Goal: Task Accomplishment & Management: Use online tool/utility

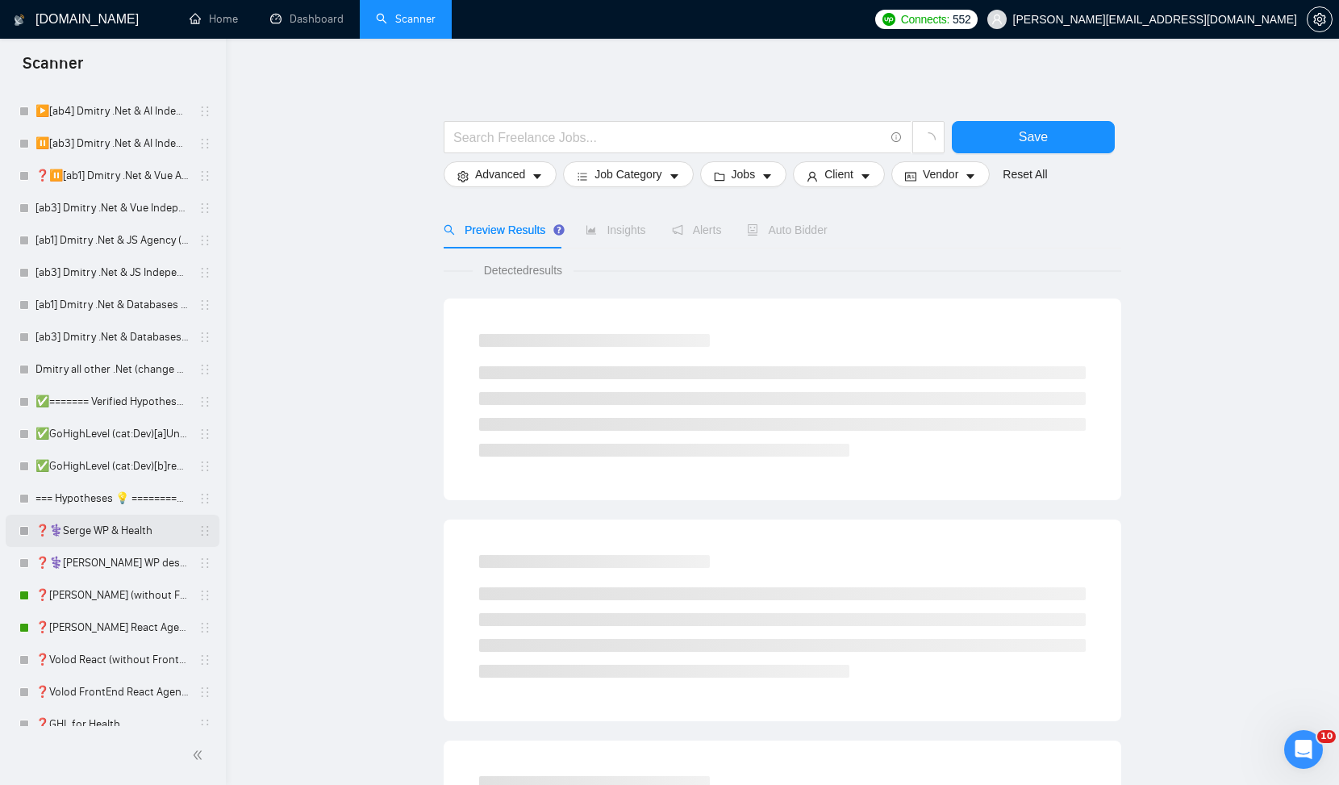
scroll to position [181, 0]
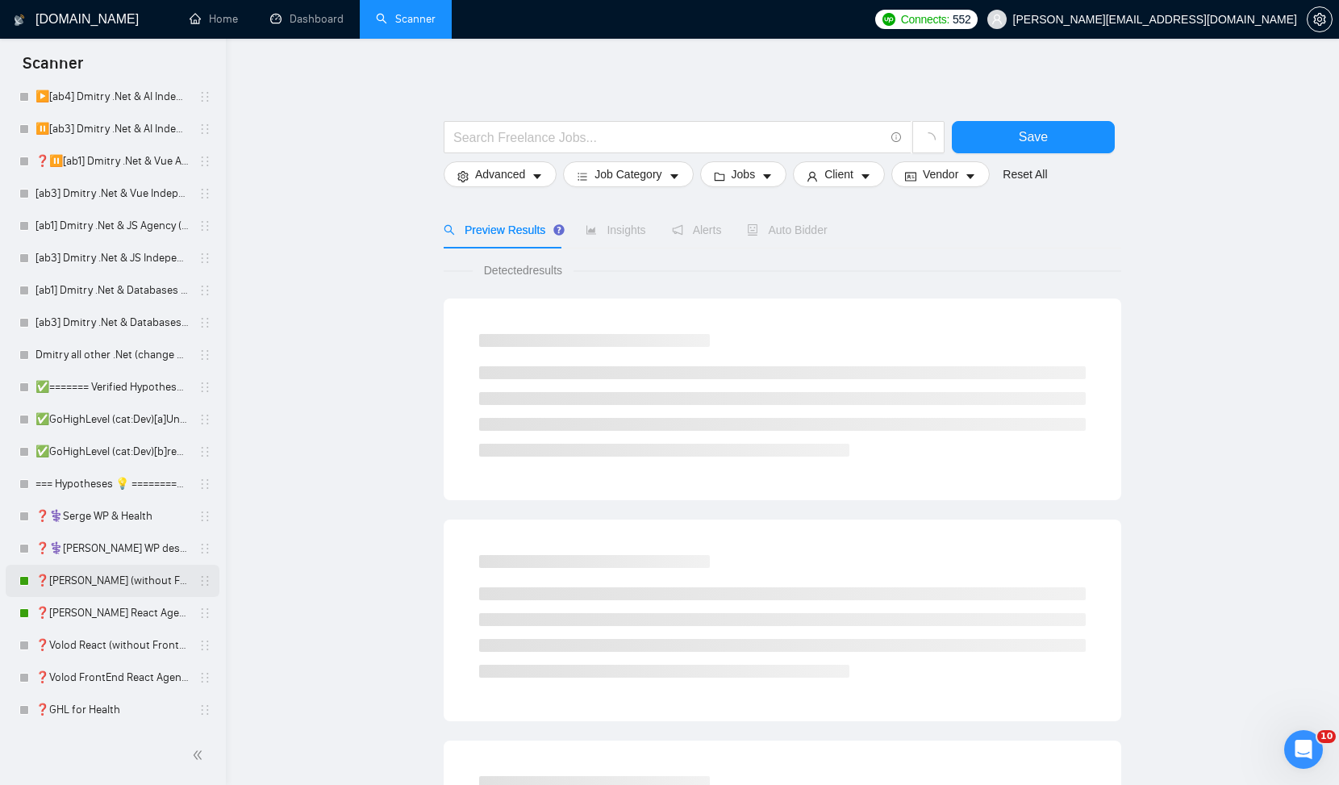
click at [89, 582] on link "❓[PERSON_NAME] (without Front) Agency (0626)" at bounding box center [111, 581] width 153 height 32
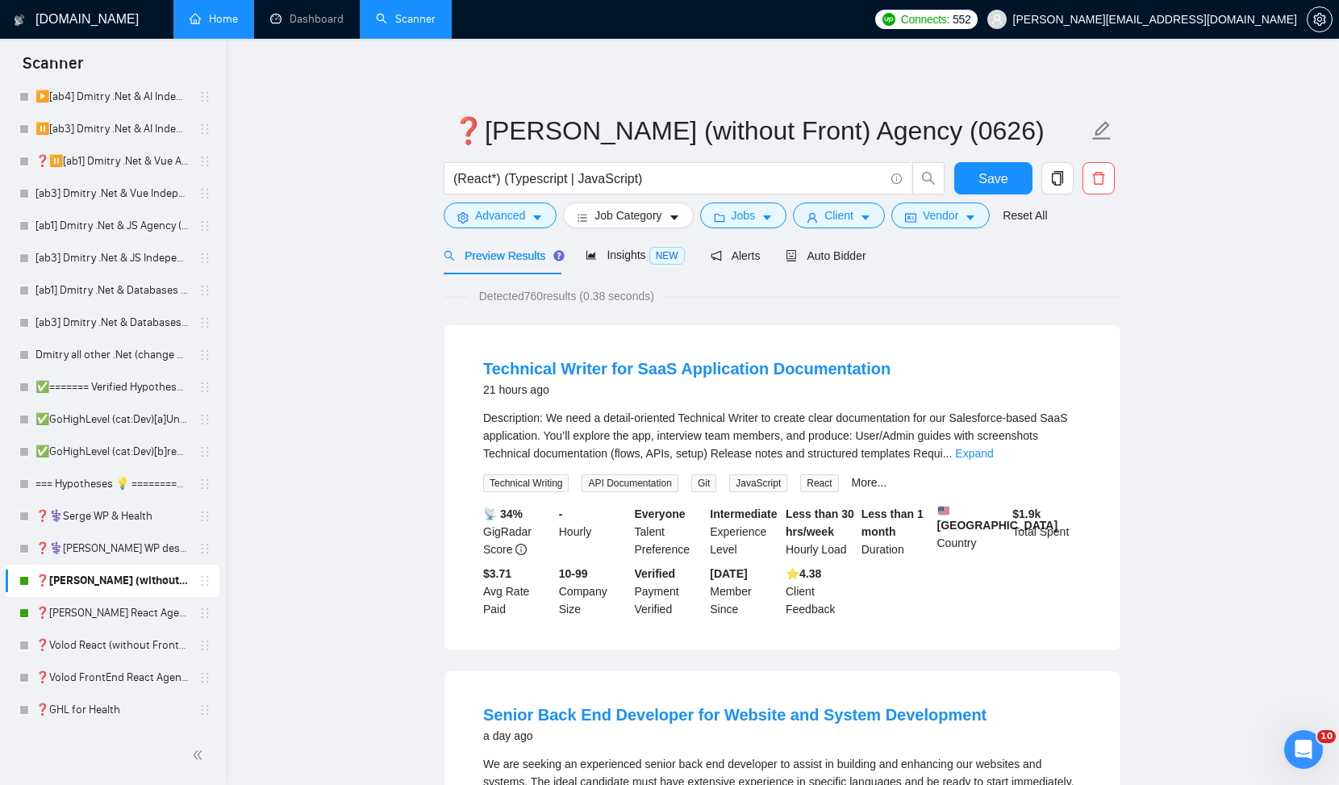
click at [223, 19] on link "Home" at bounding box center [214, 19] width 48 height 14
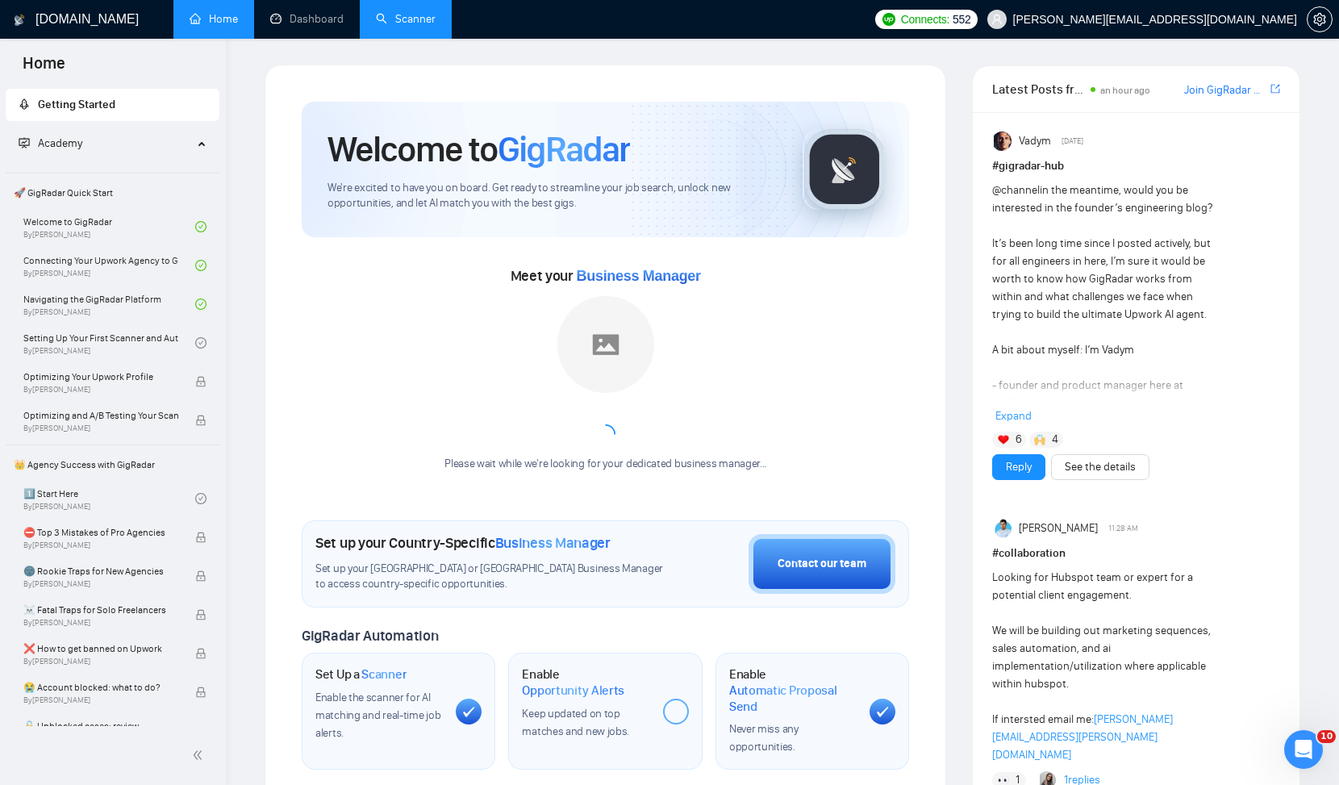
click at [420, 23] on link "Scanner" at bounding box center [406, 19] width 60 height 14
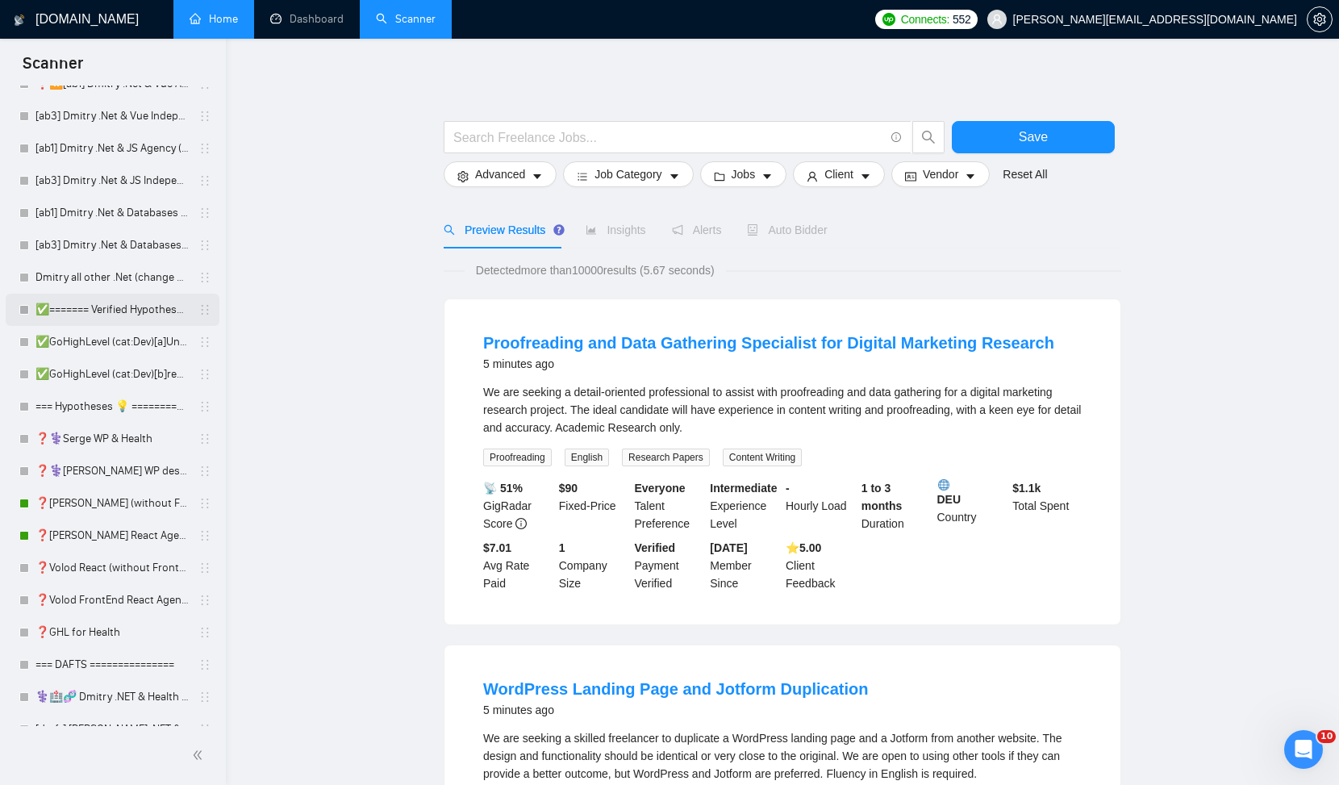
scroll to position [264, 0]
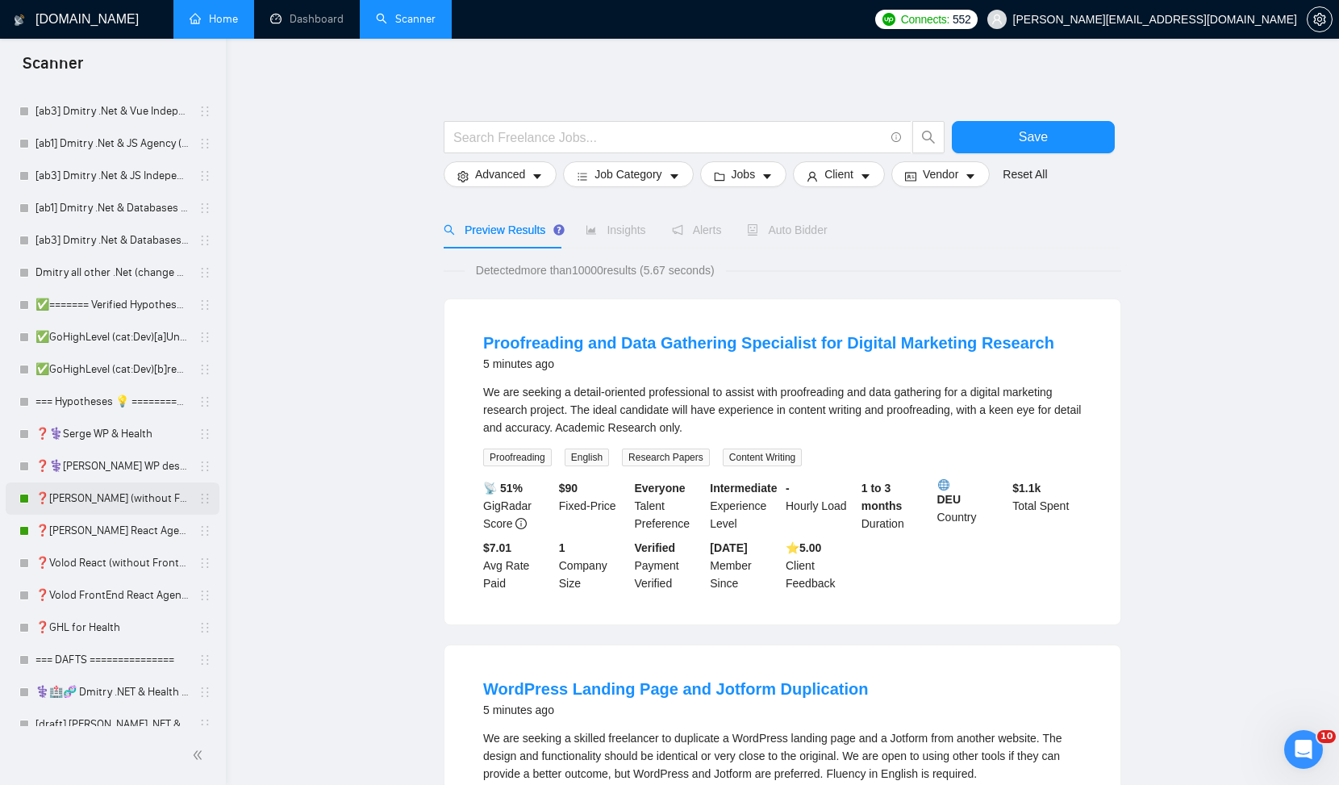
click at [85, 497] on link "❓[PERSON_NAME] (without Front) Agency (0626)" at bounding box center [111, 498] width 153 height 32
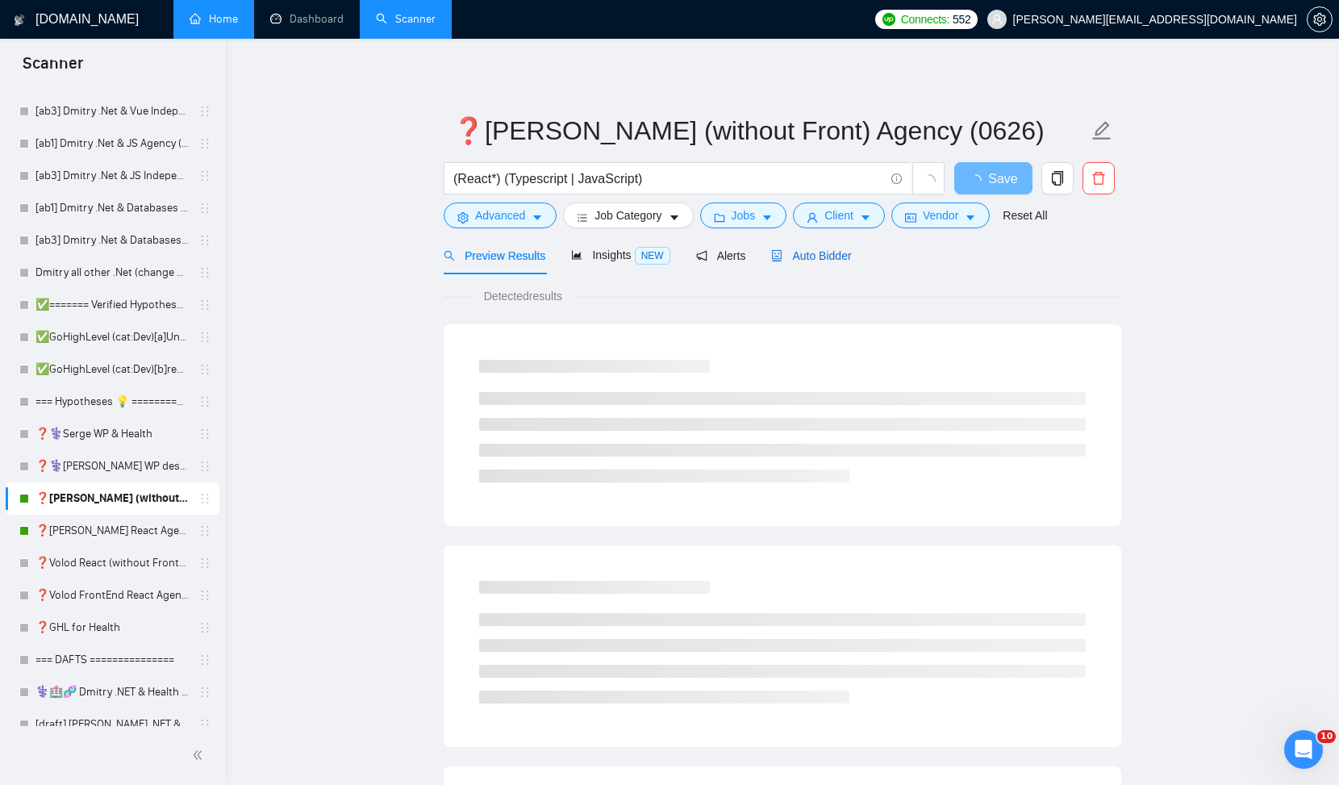
click at [828, 256] on span "Auto Bidder" at bounding box center [811, 255] width 80 height 13
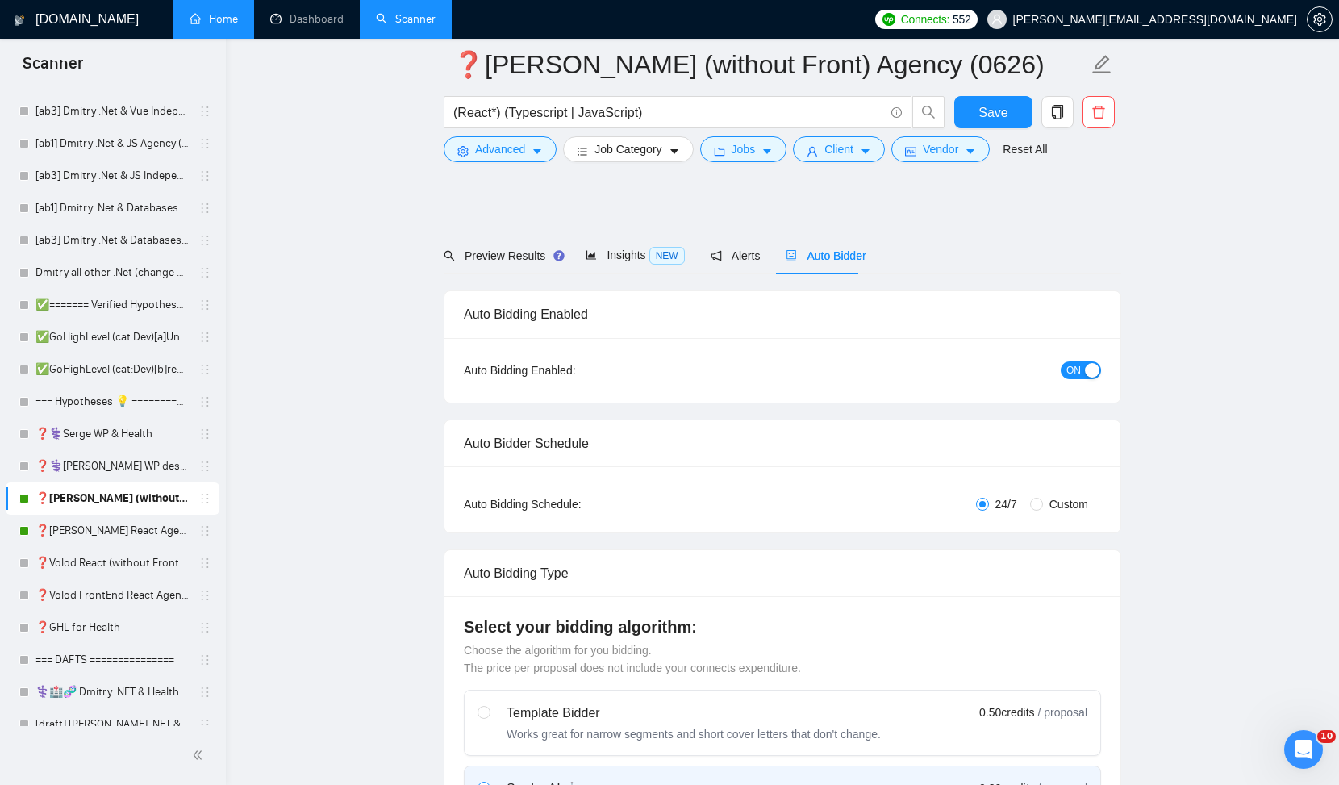
scroll to position [1693, 0]
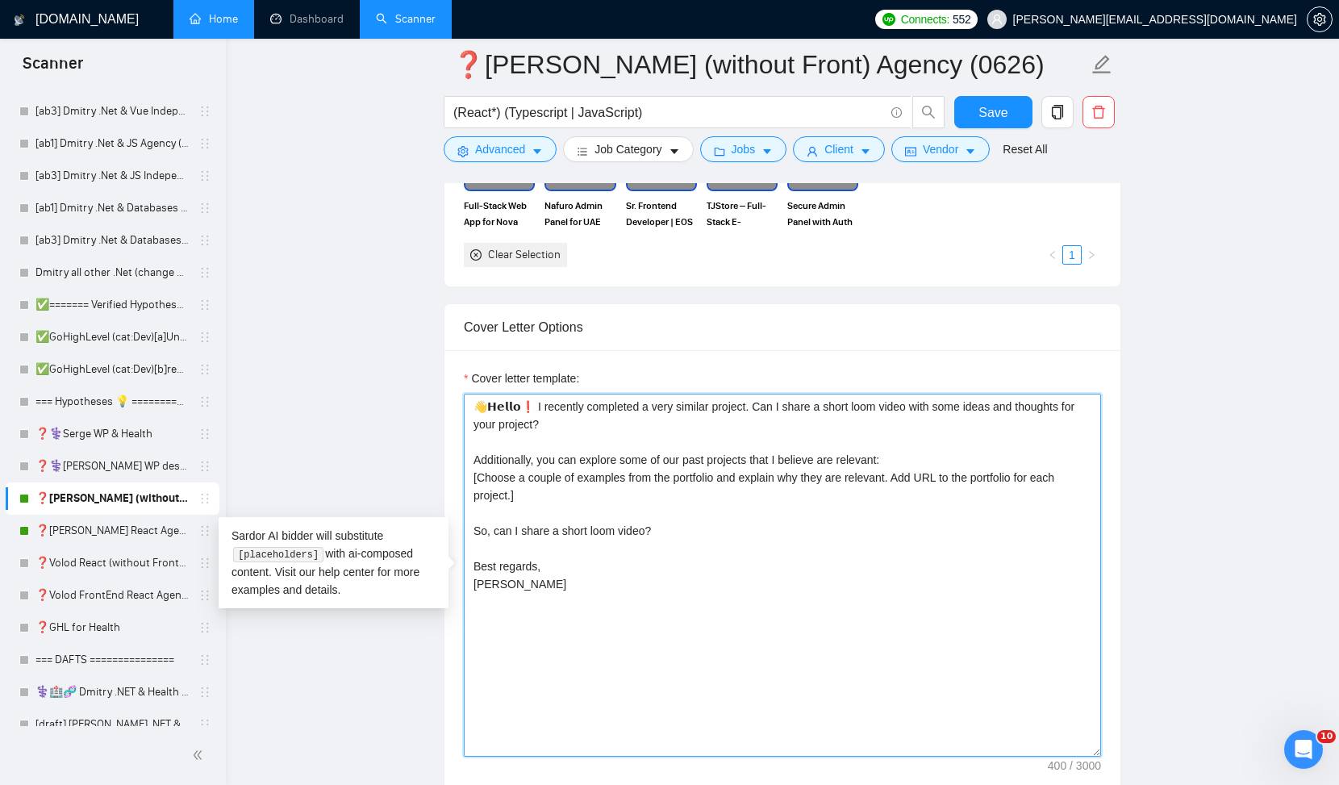
drag, startPoint x: 598, startPoint y: 605, endPoint x: 433, endPoint y: 393, distance: 268.5
click at [433, 393] on main "❓Alex React (without Front) Agency (0626) (React*) (Typescript | JavaScript) Sa…" at bounding box center [782, 725] width 1061 height 4706
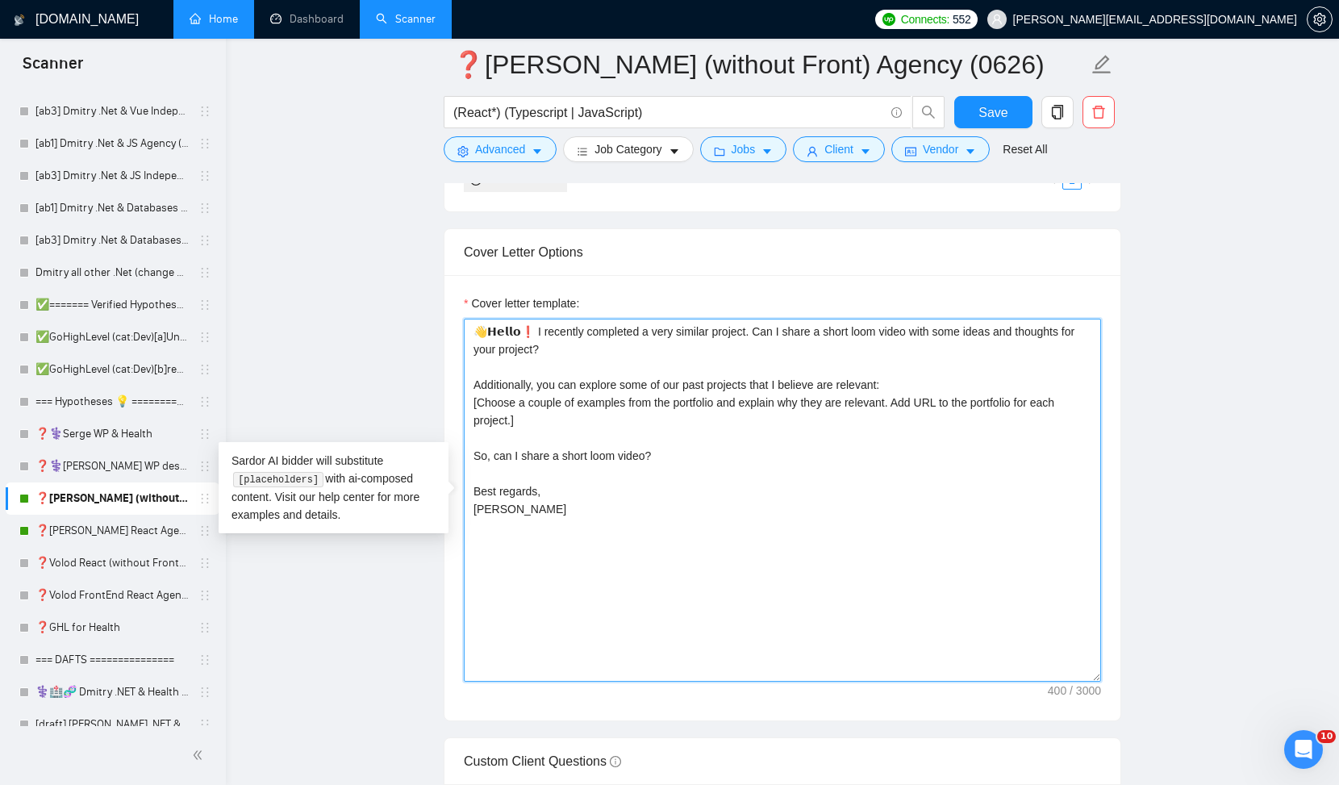
scroll to position [1795, 0]
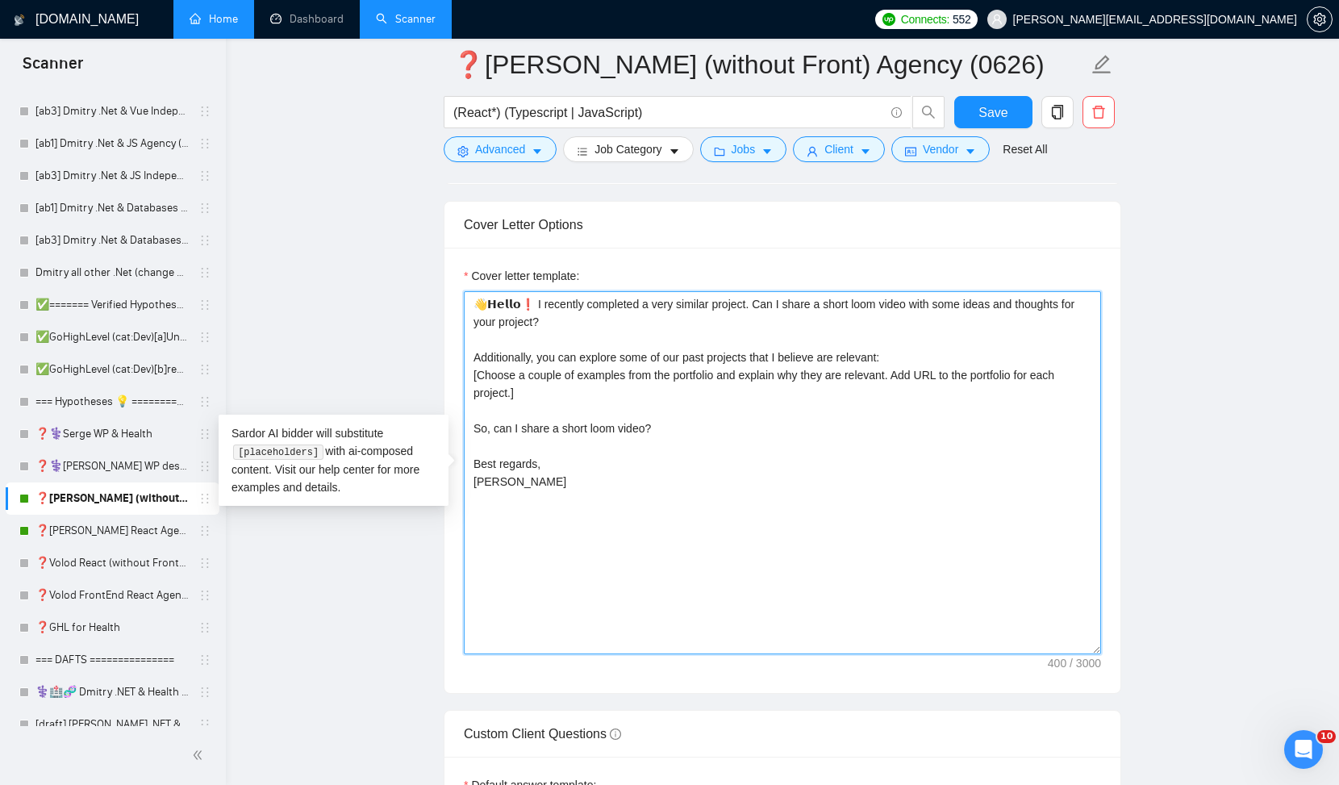
click at [553, 381] on textarea "👋𝗛𝗲𝗹𝗹𝗼❗ I recently completed a very similar project. Can I share a short loom v…" at bounding box center [782, 472] width 637 height 363
drag, startPoint x: 517, startPoint y: 309, endPoint x: 890, endPoint y: 363, distance: 376.5
click at [890, 363] on textarea "👋𝗛𝗲𝗹𝗹𝗼❗ I recently completed a very similar project. Can I share a short loom v…" at bounding box center [782, 472] width 637 height 363
click at [643, 503] on textarea "👋𝗛𝗲𝗹𝗹𝗼❗ I recently completed a very similar project. Can I share a short loom v…" at bounding box center [782, 472] width 637 height 363
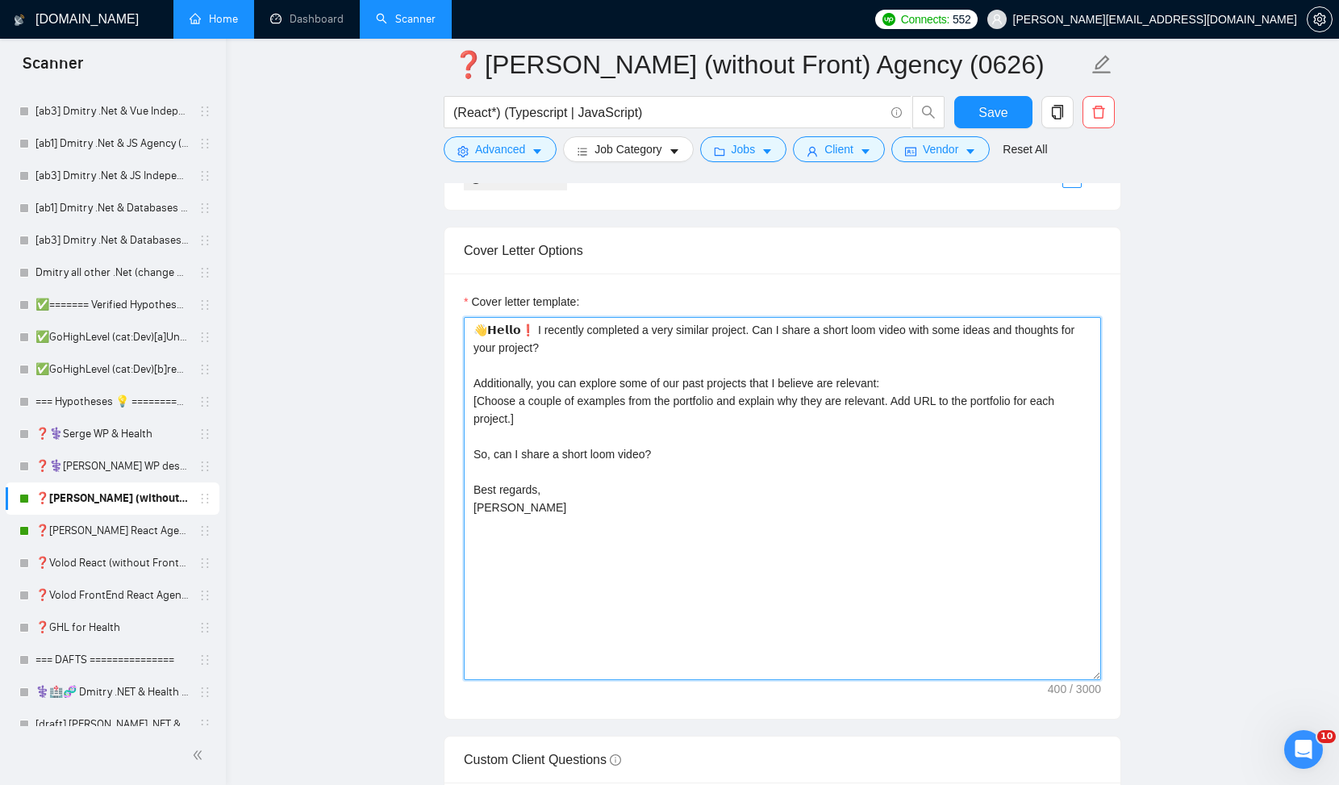
scroll to position [1780, 0]
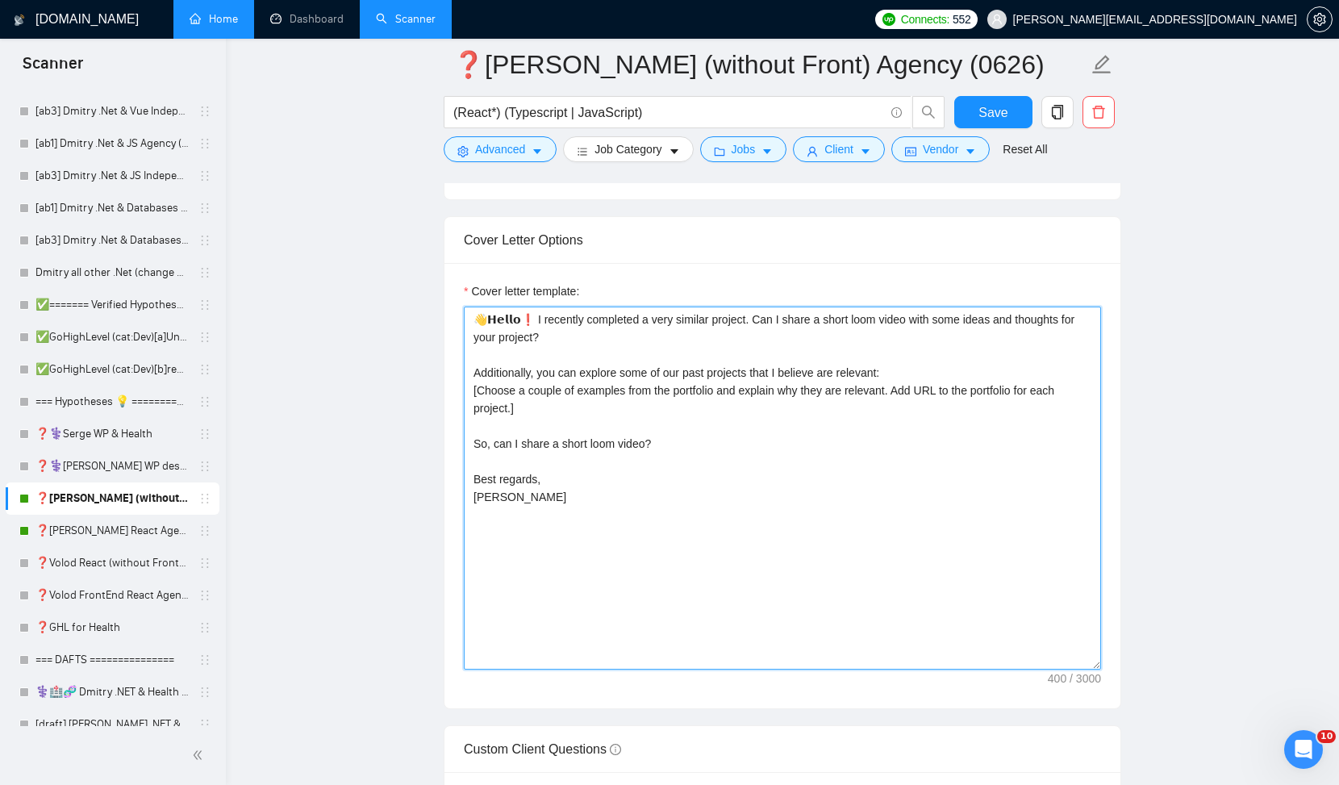
click at [499, 320] on textarea "👋𝗛𝗲𝗹𝗹𝗼❗ I recently completed a very similar project. Can I share a short loom v…" at bounding box center [782, 488] width 637 height 363
click at [491, 323] on textarea "👋𝗛𝗲𝗹𝗹𝗼❗ I recently completed a very similar project. Can I share a short loom v…" at bounding box center [782, 488] width 637 height 363
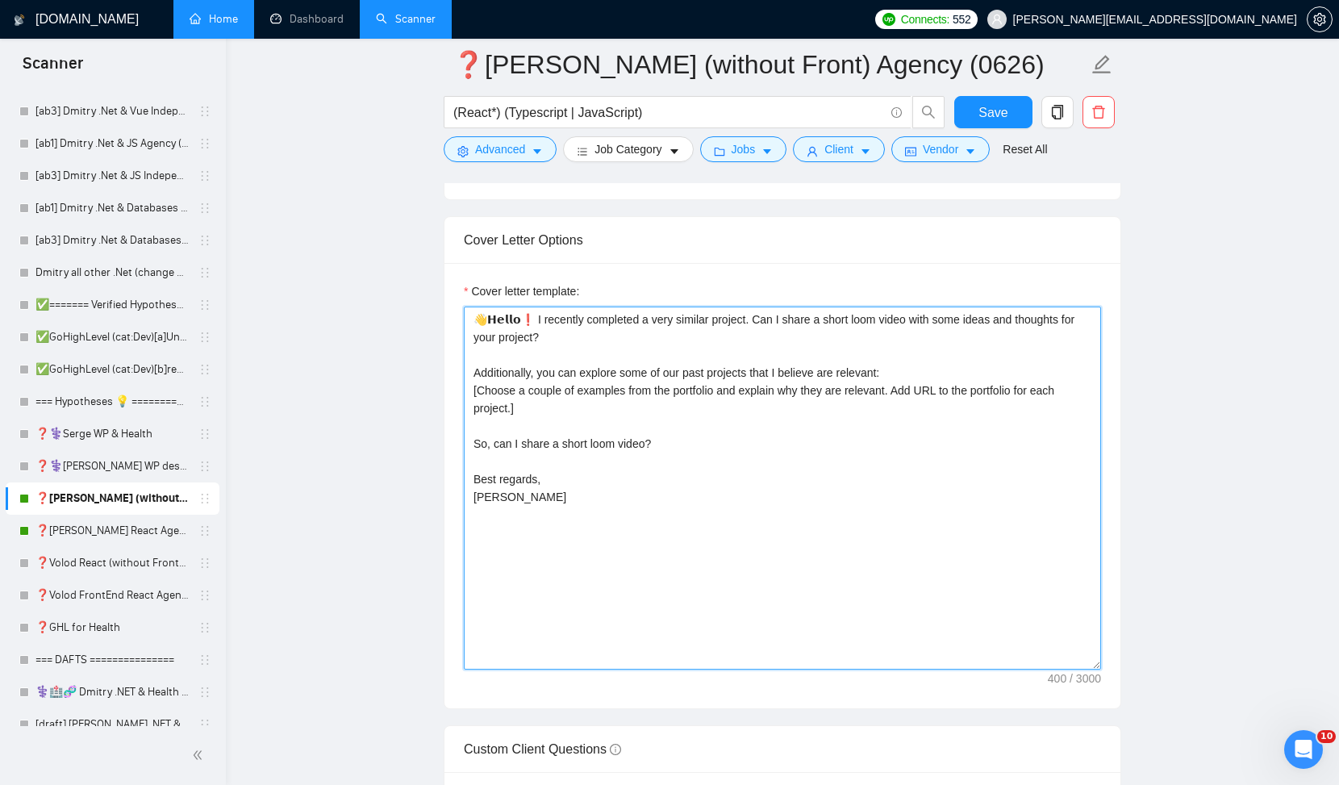
click at [557, 312] on textarea "👋𝗛𝗲𝗹𝗹𝗼❗ I recently completed a very similar project. Can I share a short loom v…" at bounding box center [782, 488] width 637 height 363
click at [550, 316] on textarea "👋𝗛𝗲𝗹𝗹𝗼❗ I recently completed a very similar project. Can I share a short loom v…" at bounding box center [782, 488] width 637 height 363
click at [520, 319] on textarea "👋𝗛𝗲𝗹𝗹𝗼❗ I recently completed a very similar project. Can I share a short loom v…" at bounding box center [782, 488] width 637 height 363
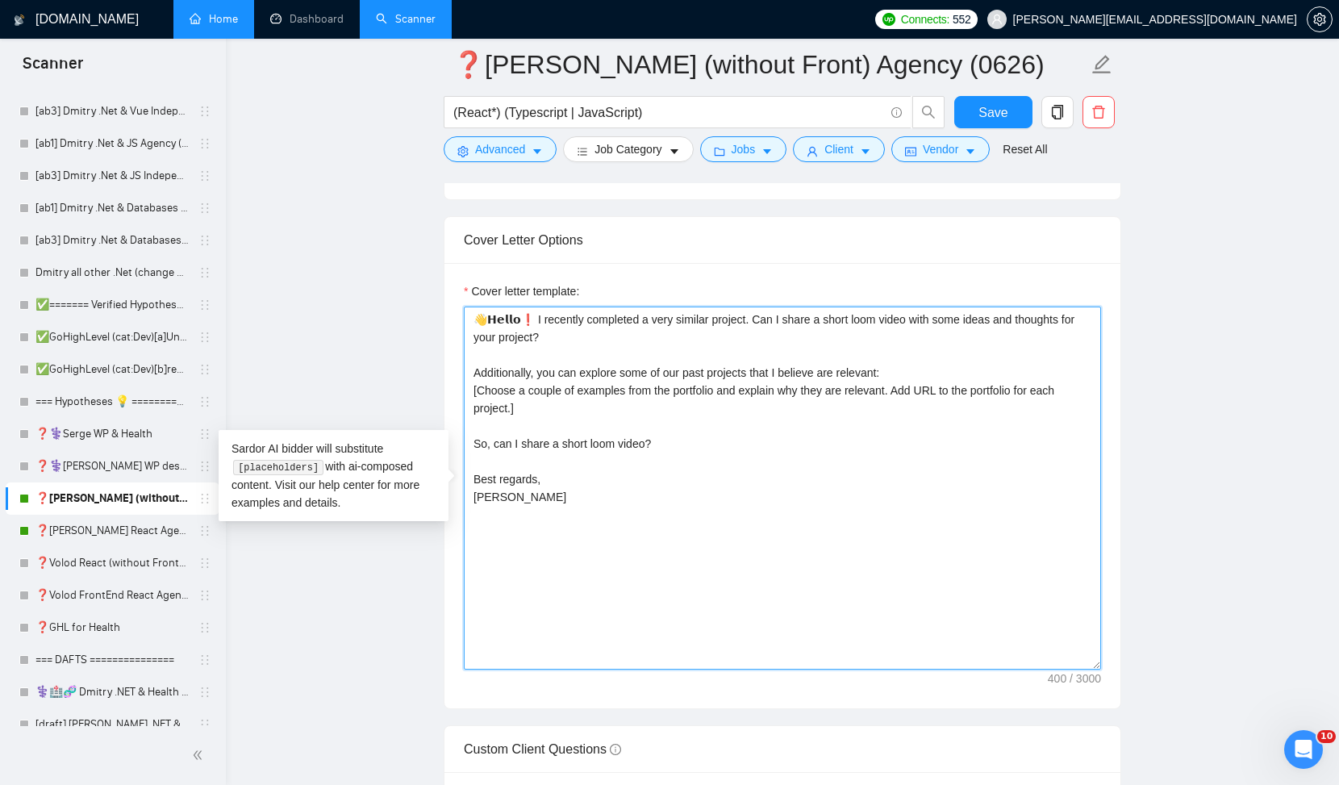
click at [497, 316] on textarea "👋𝗛𝗲𝗹𝗹𝗼❗ I recently completed a very similar project. Can I share a short loom v…" at bounding box center [782, 488] width 637 height 363
click at [507, 326] on textarea "👋𝗛𝗲𝗹𝗹𝗼❗ I recently completed a very similar project. Can I share a short loom v…" at bounding box center [782, 488] width 637 height 363
drag, startPoint x: 513, startPoint y: 319, endPoint x: 479, endPoint y: 315, distance: 34.1
click at [479, 315] on textarea "👋𝗛𝗲𝗹𝗹𝗼❗ I recently completed a very similar project. Can I share a short loom v…" at bounding box center [782, 488] width 637 height 363
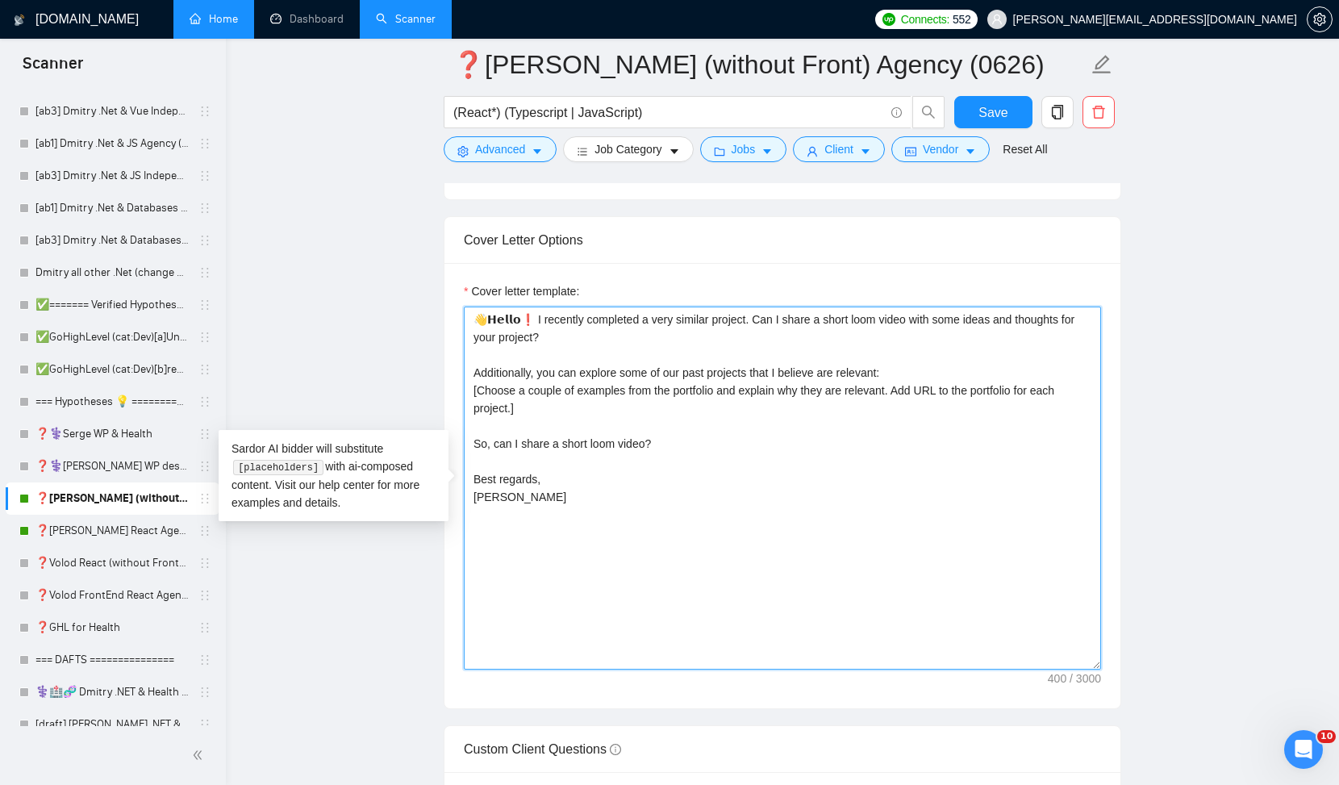
click at [519, 323] on textarea "👋𝗛𝗲𝗹𝗹𝗼❗ I recently completed a very similar project. Can I share a short loom v…" at bounding box center [782, 488] width 637 height 363
click at [496, 323] on textarea "👋𝗛𝗲𝗹𝗹𝗼❗ I recently completed a very similar project. Can I share a short loom v…" at bounding box center [782, 488] width 637 height 363
drag, startPoint x: 511, startPoint y: 319, endPoint x: 523, endPoint y: 319, distance: 11.3
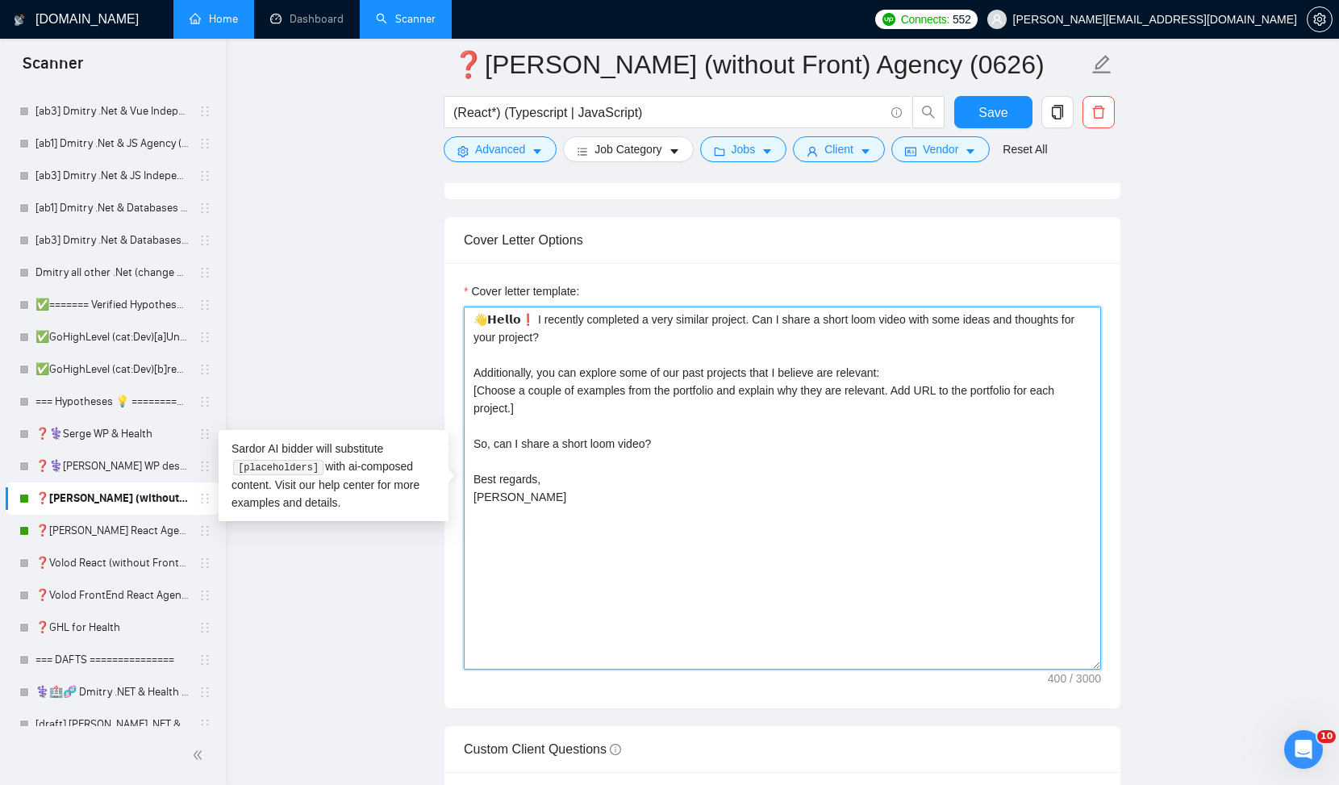
click at [523, 319] on textarea "👋𝗛𝗲𝗹𝗹𝗼❗ I recently completed a very similar project. Can I share a short loom v…" at bounding box center [782, 488] width 637 height 363
click at [521, 333] on textarea "👋𝗛𝗲𝗹𝗹𝗼❗ I recently completed a very similar project. Can I share a short loom v…" at bounding box center [782, 488] width 637 height 363
click at [496, 316] on textarea "👋𝗛𝗲𝗹𝗹𝗼❗ I recently completed a very similar project. Can I share a short loom v…" at bounding box center [782, 488] width 637 height 363
click at [494, 318] on textarea "👋𝗛𝗲𝗹𝗹𝗼❗ I recently completed a very similar project. Can I share a short loom v…" at bounding box center [782, 488] width 637 height 363
click at [523, 318] on textarea "👋𝗛𝗲𝗹𝗹𝗼❗ I recently completed a very similar project. Can I share a short loom v…" at bounding box center [782, 488] width 637 height 363
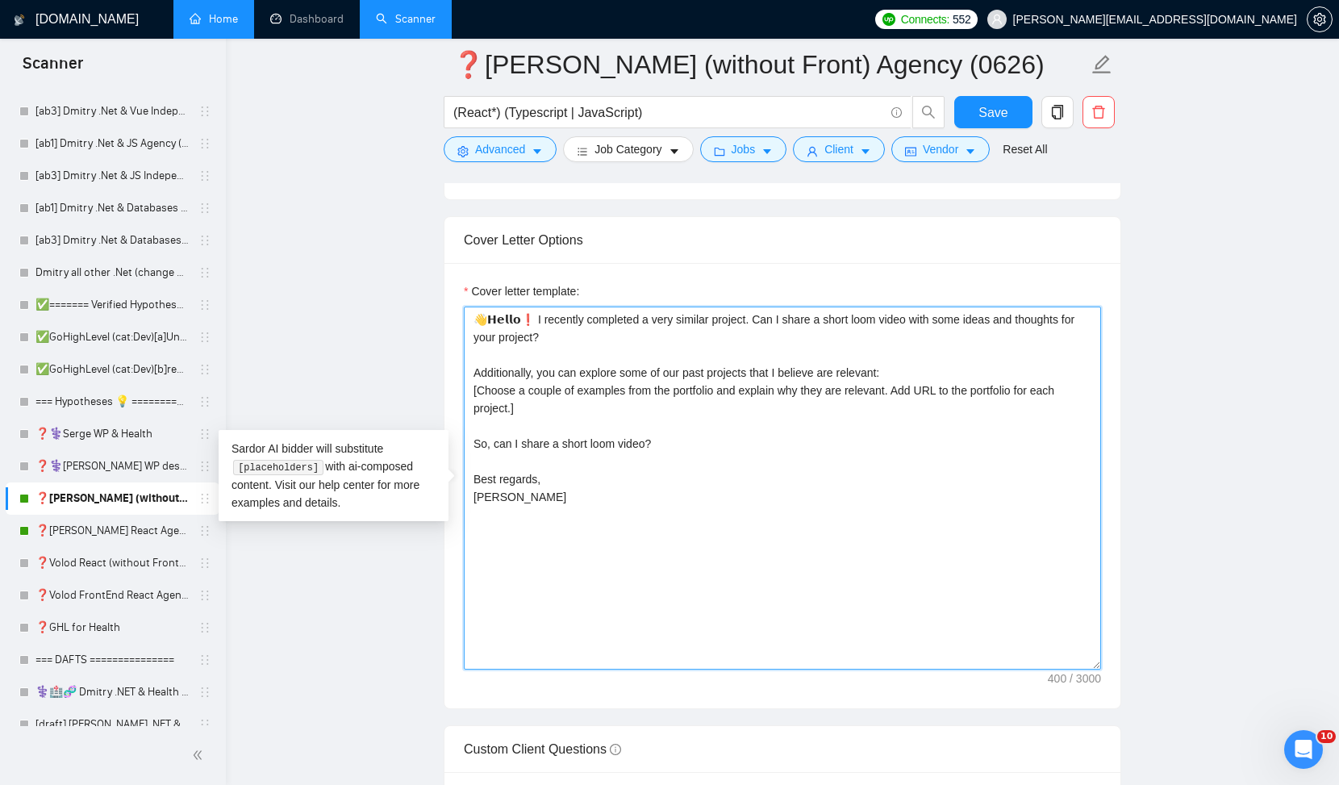
drag, startPoint x: 520, startPoint y: 321, endPoint x: 465, endPoint y: 322, distance: 55.7
click at [465, 321] on textarea "👋𝗛𝗲𝗹𝗹𝗼❗ I recently completed a very similar project. Can I share a short loom v…" at bounding box center [782, 488] width 637 height 363
click at [493, 330] on textarea "👋𝗛𝗲𝗹𝗹𝗼❗ I recently completed a very similar project. Can I share a short loom v…" at bounding box center [782, 488] width 637 height 363
click at [560, 335] on textarea "👋𝗛𝗲𝗹𝗹𝗼❗ I recently completed a very similar project. Can I share a short loom v…" at bounding box center [782, 488] width 637 height 363
drag, startPoint x: 521, startPoint y: 318, endPoint x: 432, endPoint y: 307, distance: 90.2
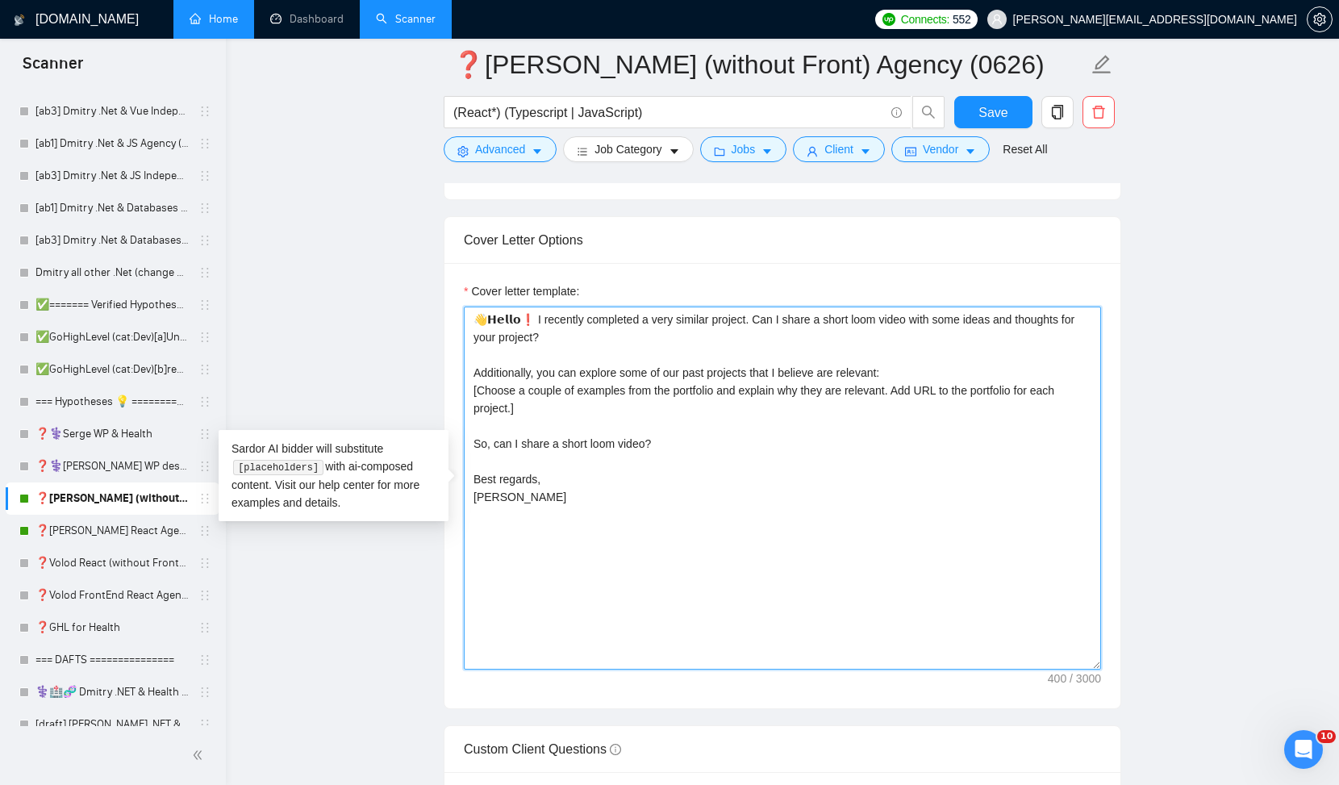
click at [432, 307] on main "❓Alex React (without Front) Agency (0626) (React*) (Typescript | JavaScript) Sa…" at bounding box center [782, 637] width 1061 height 4706
drag, startPoint x: 545, startPoint y: 507, endPoint x: 456, endPoint y: 252, distance: 270.9
click at [456, 253] on div "Cover Letter Options Cover letter template: 👋𝗛𝗲𝗹𝗹𝗼❗ I recently completed a very…" at bounding box center [783, 462] width 678 height 493
click at [610, 408] on textarea "👋𝗛𝗲𝗹𝗹𝗼❗ I recently completed a very similar project. Can I share a short loom v…" at bounding box center [782, 488] width 637 height 363
drag, startPoint x: 523, startPoint y: 311, endPoint x: 440, endPoint y: 312, distance: 83.1
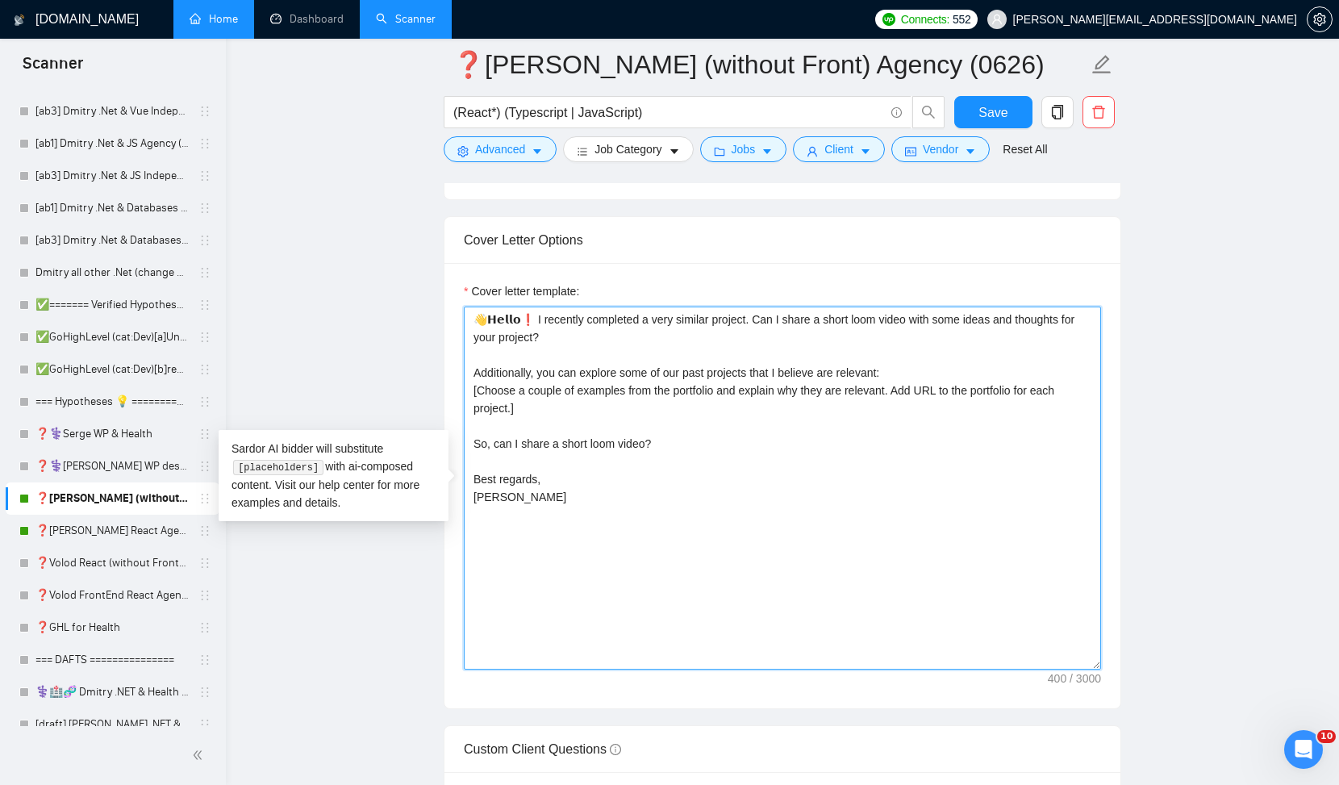
click at [440, 311] on main "❓Alex React (without Front) Agency (0626) (React*) (Typescript | JavaScript) Sa…" at bounding box center [782, 637] width 1061 height 4706
click at [573, 344] on textarea "👋𝗛𝗲𝗹𝗹𝗼❗ I recently completed a very similar project. Can I share a short loom v…" at bounding box center [782, 488] width 637 height 363
drag, startPoint x: 576, startPoint y: 325, endPoint x: 725, endPoint y: 317, distance: 149.4
click at [729, 318] on textarea "👋𝗛𝗲𝗹𝗹𝗼❗ I recently completed a very similar project. Can I share a short loom v…" at bounding box center [782, 488] width 637 height 363
click at [676, 309] on textarea "👋𝗛𝗲𝗹𝗹𝗼❗ I recently completed a very similar project. Can I share a short loom v…" at bounding box center [782, 488] width 637 height 363
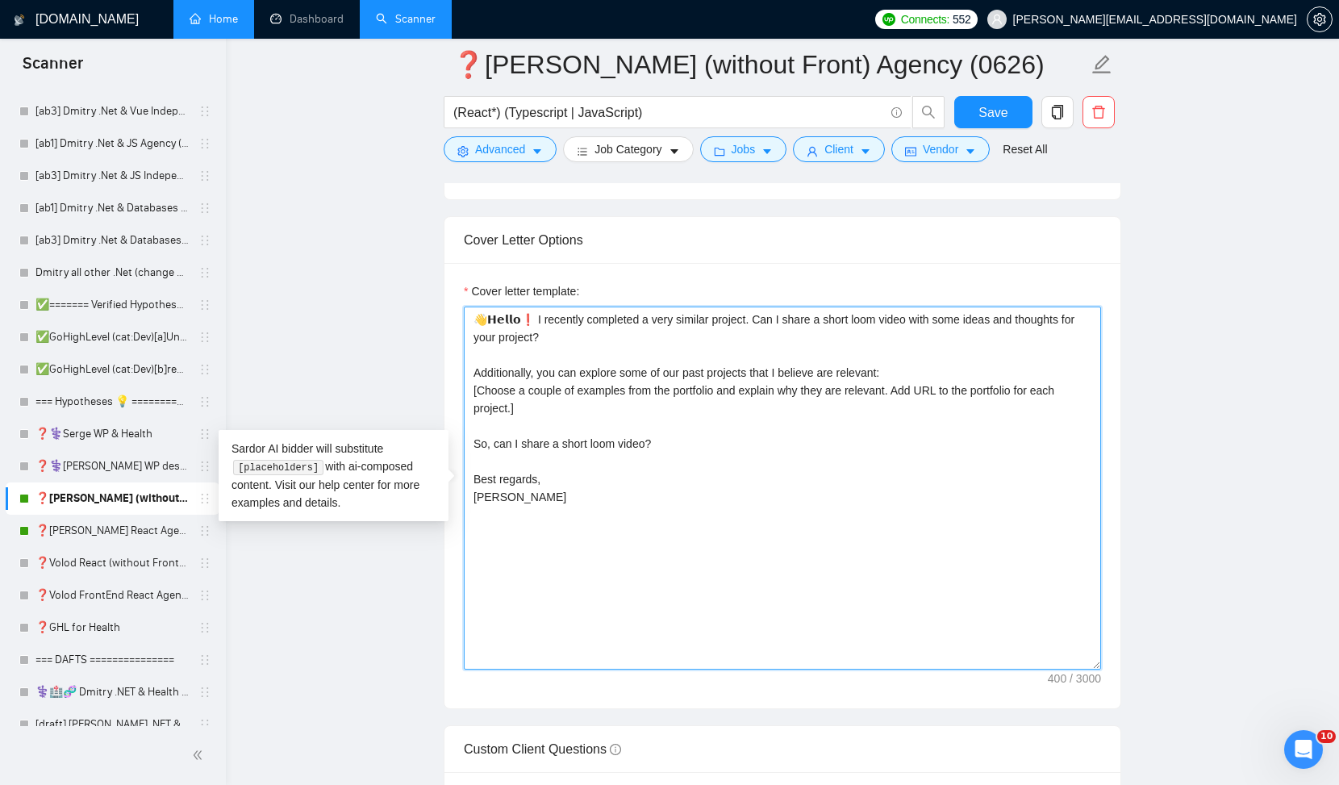
drag, startPoint x: 665, startPoint y: 317, endPoint x: 742, endPoint y: 318, distance: 76.6
click at [742, 318] on textarea "👋𝗛𝗲𝗹𝗹𝗼❗ I recently completed a very similar project. Can I share a short loom v…" at bounding box center [782, 488] width 637 height 363
click at [841, 320] on textarea "👋𝗛𝗲𝗹𝗹𝗼❗ I recently completed a very similar project. Can I share a short loom v…" at bounding box center [782, 488] width 637 height 363
click at [832, 319] on textarea "👋𝗛𝗲𝗹𝗹𝗼❗ I recently completed a very similar project. Can I share a short loom v…" at bounding box center [782, 488] width 637 height 363
drag, startPoint x: 774, startPoint y: 317, endPoint x: 913, endPoint y: 318, distance: 138.7
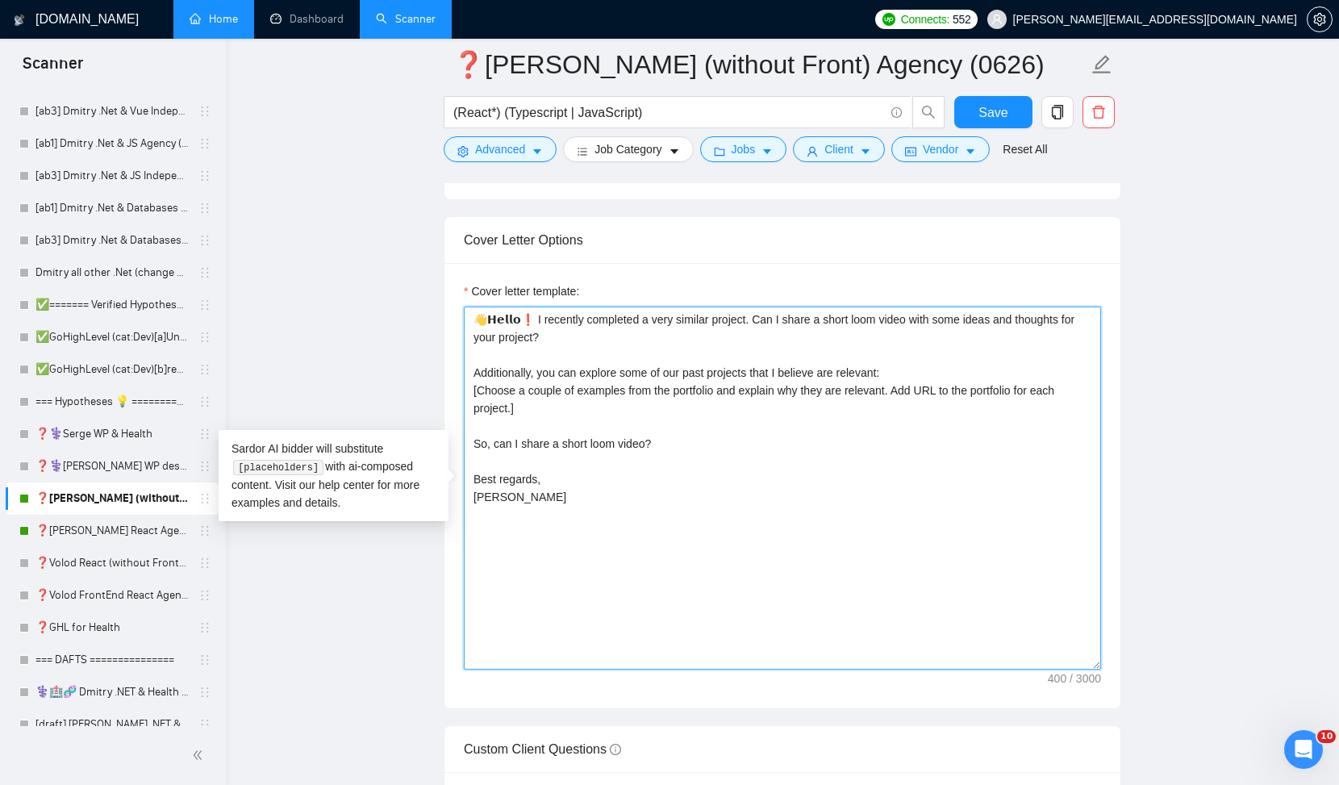
click at [912, 319] on textarea "👋𝗛𝗲𝗹𝗹𝗼❗ I recently completed a very similar project. Can I share a short loom v…" at bounding box center [782, 488] width 637 height 363
click at [757, 319] on textarea "👋𝗛𝗲𝗹𝗹𝗼❗ I recently completed a very similar project. Can I share a short loom v…" at bounding box center [782, 488] width 637 height 363
click at [768, 317] on textarea "👋𝗛𝗲𝗹𝗹𝗼❗ I recently completed a very similar project. Can I share a short loom v…" at bounding box center [782, 488] width 637 height 363
drag, startPoint x: 601, startPoint y: 335, endPoint x: 457, endPoint y: 296, distance: 149.5
click at [458, 296] on div "Cover letter template: 👋𝗛𝗲𝗹𝗹𝗼❗ I recently completed a very similar project. Can…" at bounding box center [782, 485] width 676 height 445
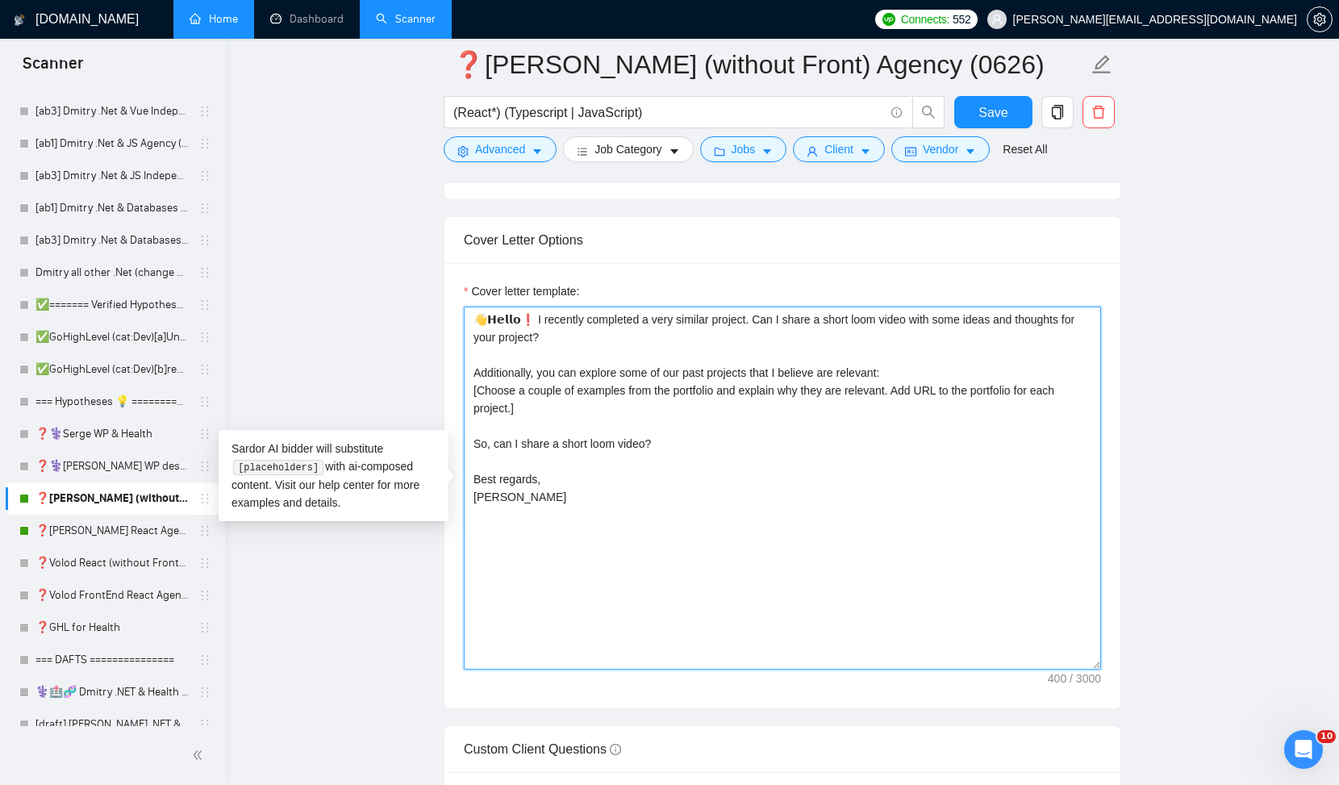
drag, startPoint x: 474, startPoint y: 364, endPoint x: 703, endPoint y: 447, distance: 243.7
click at [706, 447] on textarea "👋𝗛𝗲𝗹𝗹𝗼❗ I recently completed a very similar project. Can I share a short loom v…" at bounding box center [782, 488] width 637 height 363
click at [719, 498] on textarea "👋𝗛𝗲𝗹𝗹𝗼❗ I recently completed a very similar project. Can I share a short loom v…" at bounding box center [782, 488] width 637 height 363
drag, startPoint x: 699, startPoint y: 433, endPoint x: 408, endPoint y: 434, distance: 290.4
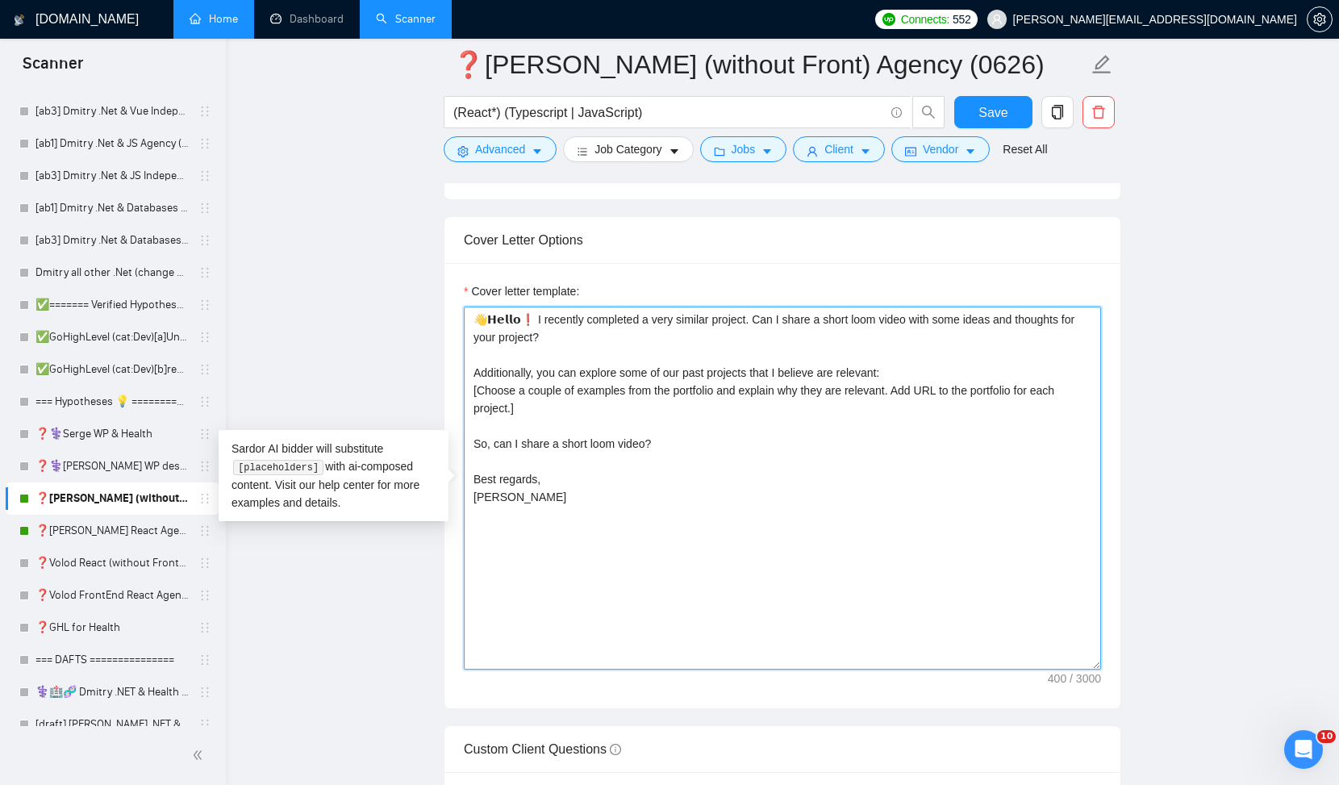
click at [513, 434] on textarea "👋𝗛𝗲𝗹𝗹𝗼❗ I recently completed a very similar project. Can I share a short loom v…" at bounding box center [782, 488] width 637 height 363
click at [480, 383] on textarea "👋𝗛𝗲𝗹𝗹𝗼❗ I recently completed a very similar project. Can I share a short loom v…" at bounding box center [782, 488] width 637 height 363
drag, startPoint x: 932, startPoint y: 377, endPoint x: 452, endPoint y: 310, distance: 483.9
click at [452, 310] on div "Cover letter template: 👋𝗛𝗲𝗹𝗹𝗼❗ I recently completed a very similar project. Can…" at bounding box center [782, 485] width 676 height 445
click at [488, 330] on textarea "👋𝗛𝗲𝗹𝗹𝗼❗ I recently completed a very similar project. Can I share a short loom v…" at bounding box center [782, 488] width 637 height 363
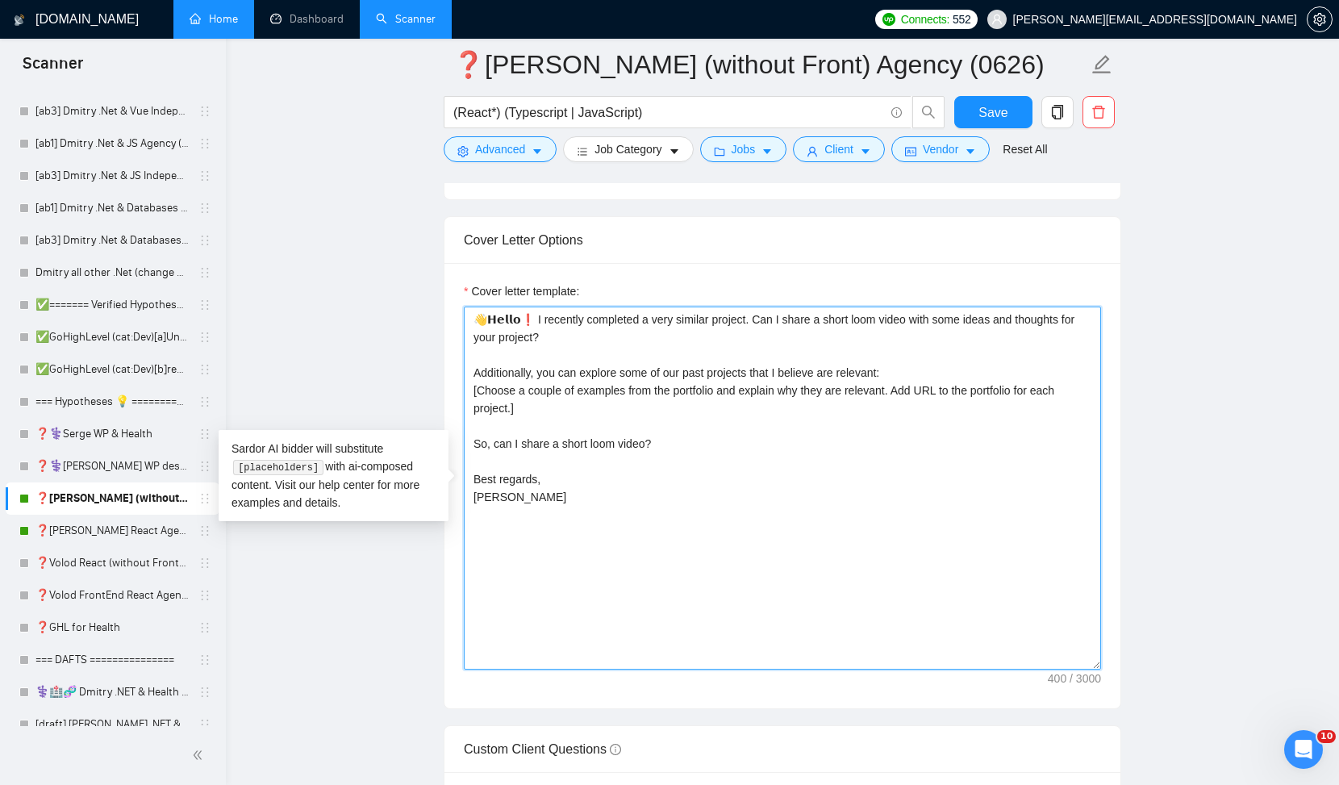
drag, startPoint x: 939, startPoint y: 373, endPoint x: 590, endPoint y: 298, distance: 356.4
click at [590, 298] on div "Cover letter template: 👋𝗛𝗲𝗹𝗹𝗼❗ I recently completed a very similar project. Can…" at bounding box center [782, 475] width 637 height 387
click at [640, 377] on textarea "👋𝗛𝗲𝗹𝗹𝗼❗ I recently completed a very similar project. Can I share a short loom v…" at bounding box center [782, 488] width 637 height 363
drag, startPoint x: 529, startPoint y: 412, endPoint x: 450, endPoint y: 394, distance: 81.2
click at [449, 394] on div "Cover letter template: 👋𝗛𝗲𝗹𝗹𝗼❗ I recently completed a very similar project. Can…" at bounding box center [782, 485] width 676 height 445
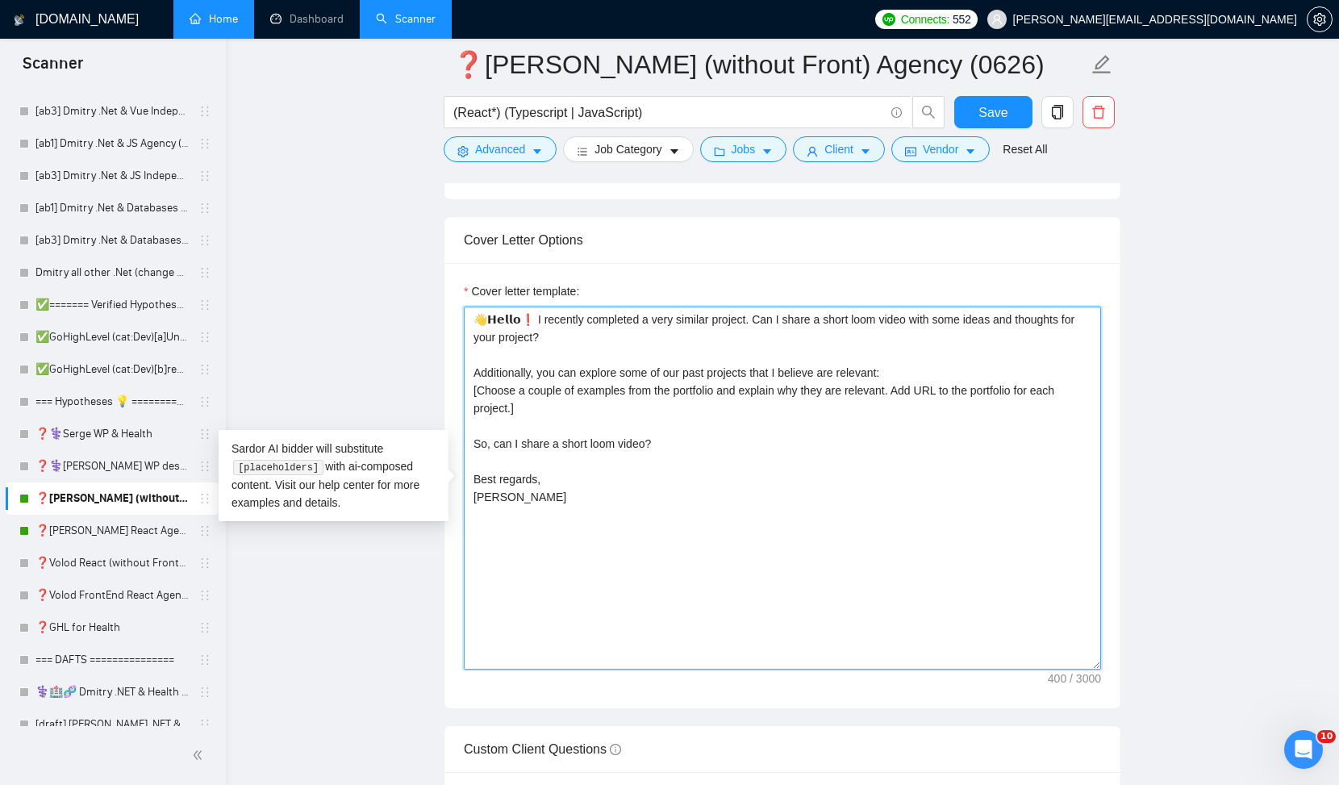
click at [536, 412] on textarea "👋𝗛𝗲𝗹𝗹𝗼❗ I recently completed a very similar project. Can I share a short loom v…" at bounding box center [782, 488] width 637 height 363
drag, startPoint x: 536, startPoint y: 412, endPoint x: 451, endPoint y: 397, distance: 86.9
click at [451, 397] on div "Cover letter template: 👋𝗛𝗲𝗹𝗹𝗼❗ I recently completed a very similar project. Can…" at bounding box center [782, 485] width 676 height 445
click at [627, 410] on textarea "👋𝗛𝗲𝗹𝗹𝗼❗ I recently completed a very similar project. Can I share a short loom v…" at bounding box center [782, 488] width 637 height 363
drag, startPoint x: 526, startPoint y: 416, endPoint x: 445, endPoint y: 382, distance: 87.5
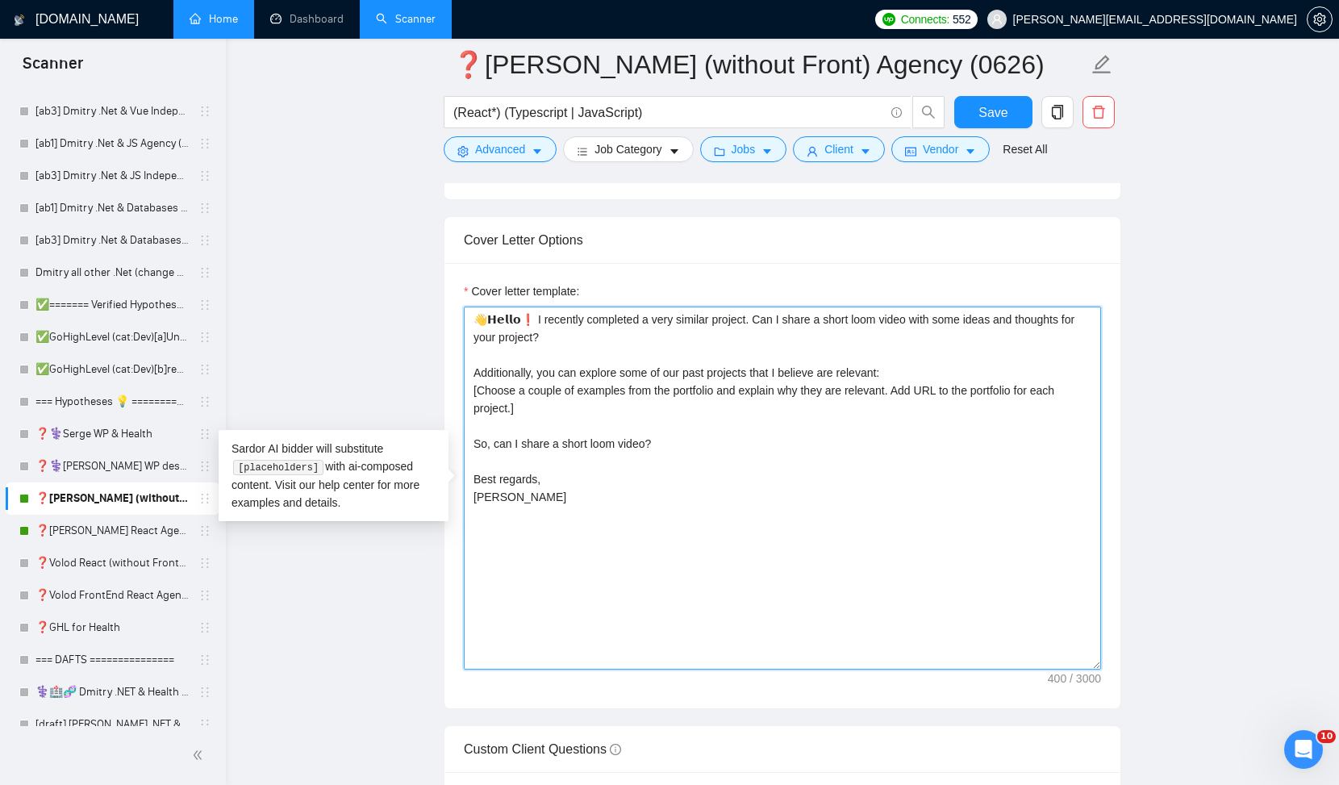
click at [444, 382] on div "Cover letter template: 👋𝗛𝗲𝗹𝗹𝗼❗ I recently completed a very similar project. Can…" at bounding box center [782, 485] width 676 height 445
click at [528, 414] on textarea "👋𝗛𝗲𝗹𝗹𝗼❗ I recently completed a very similar project. Can I share a short loom v…" at bounding box center [782, 488] width 637 height 363
click at [521, 427] on textarea "👋𝗛𝗲𝗹𝗹𝗼❗ I recently completed a very similar project. Can I share a short loom v…" at bounding box center [782, 488] width 637 height 363
click at [486, 457] on textarea "👋𝗛𝗲𝗹𝗹𝗼❗ I recently completed a very similar project. Can I share a short loom v…" at bounding box center [782, 488] width 637 height 363
type textarea "👋𝗛𝗲𝗹𝗹𝗼❗ I recently completed a very similar project. Can I share a short loom v…"
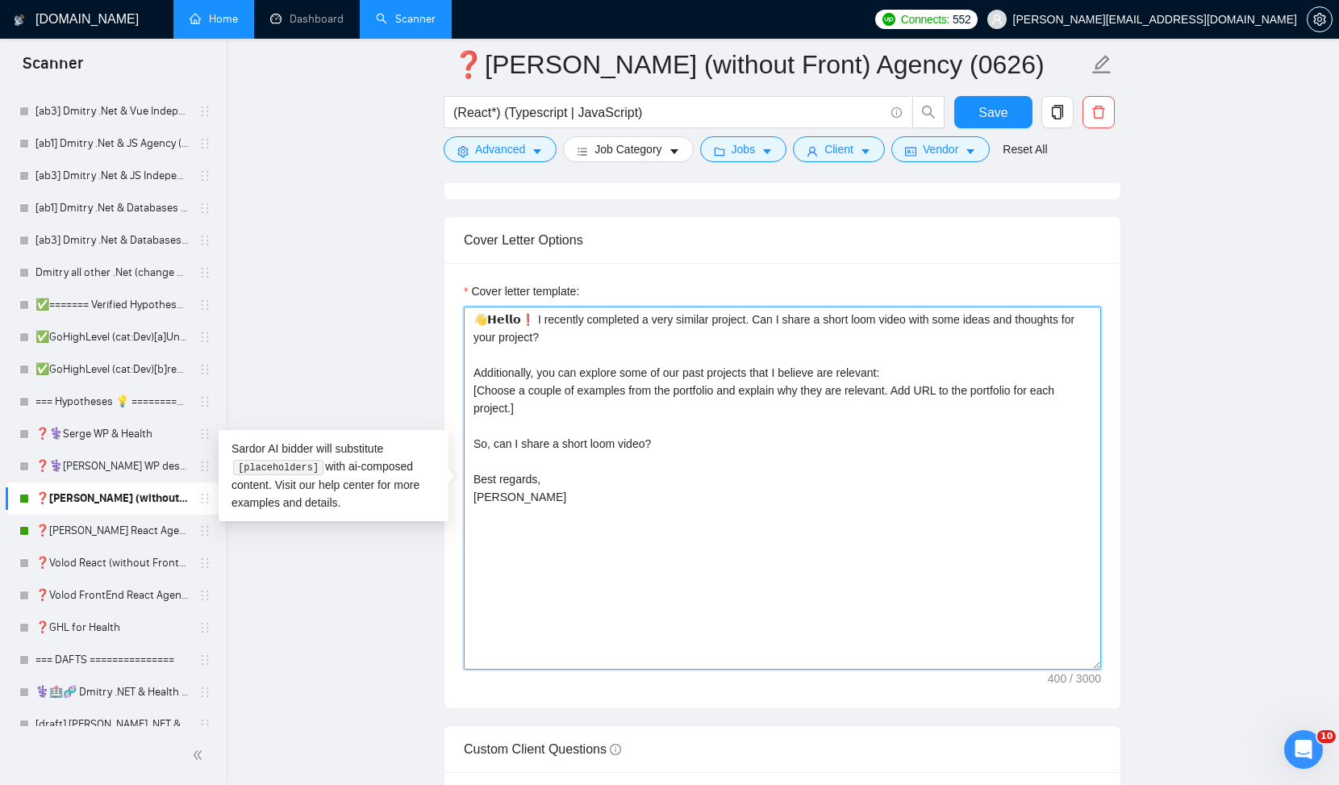
drag, startPoint x: 540, startPoint y: 532, endPoint x: 347, endPoint y: 222, distance: 365.5
click at [348, 223] on main "❓Alex React (without Front) Agency (0626) (React*) (Typescript | JavaScript) Sa…" at bounding box center [782, 637] width 1061 height 4706
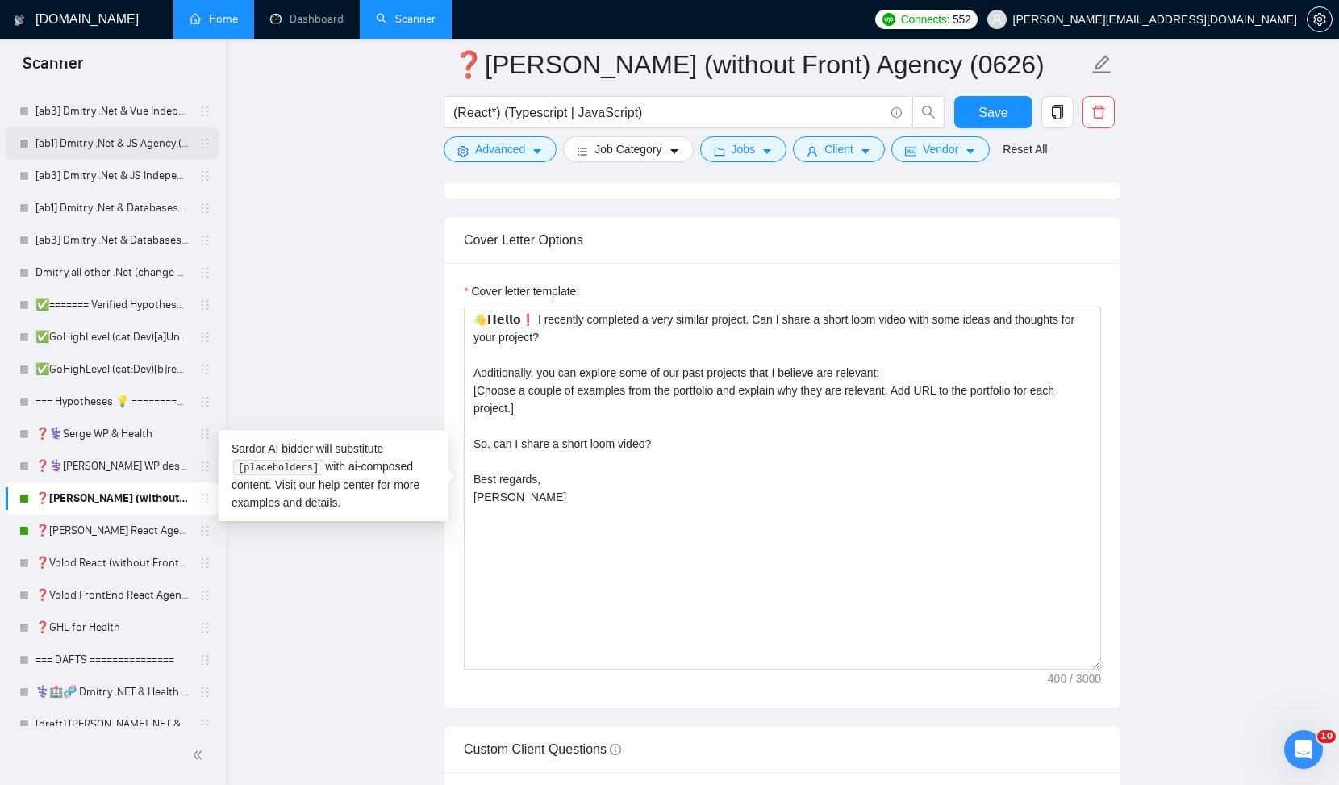
click at [128, 145] on link "[ab1] Dmitry .Net & JS Agency (change 2.18)" at bounding box center [111, 143] width 153 height 32
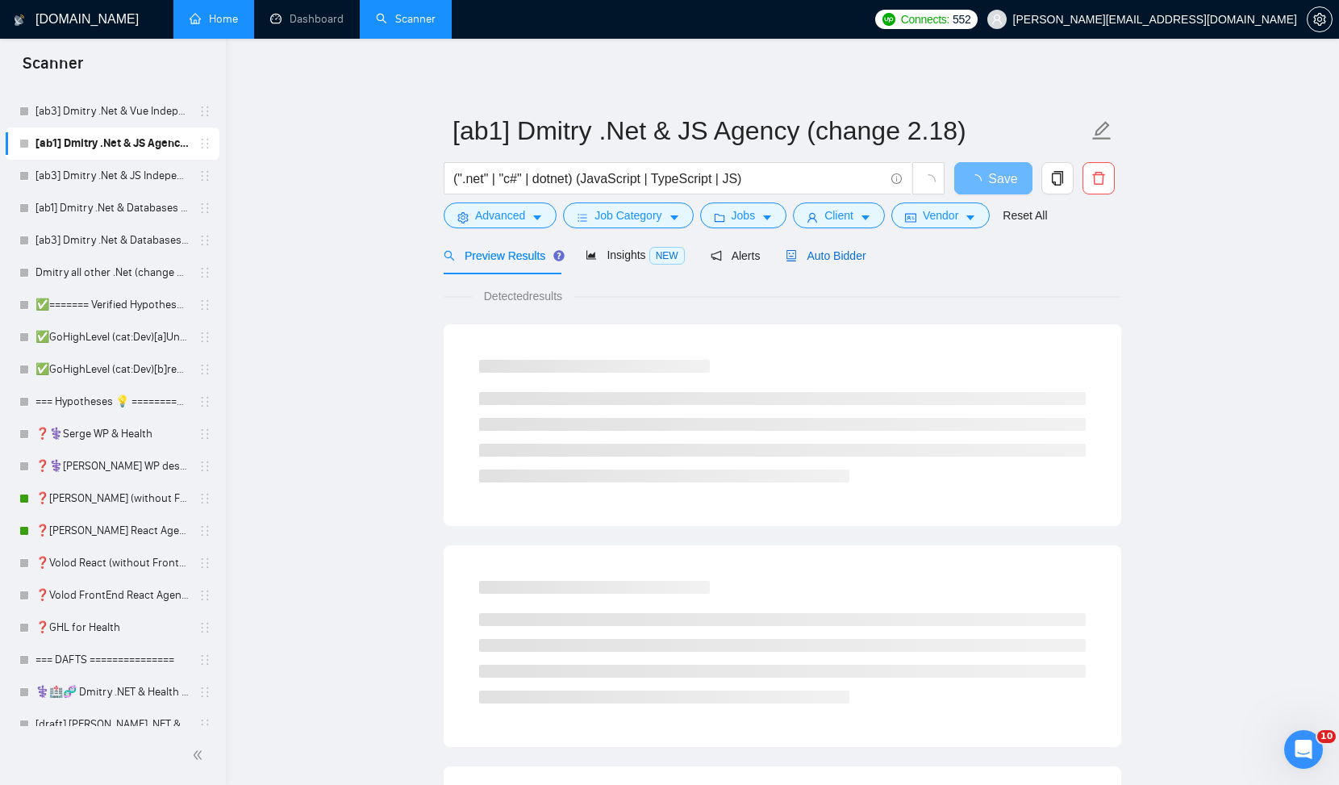
click at [833, 255] on span "Auto Bidder" at bounding box center [826, 255] width 80 height 13
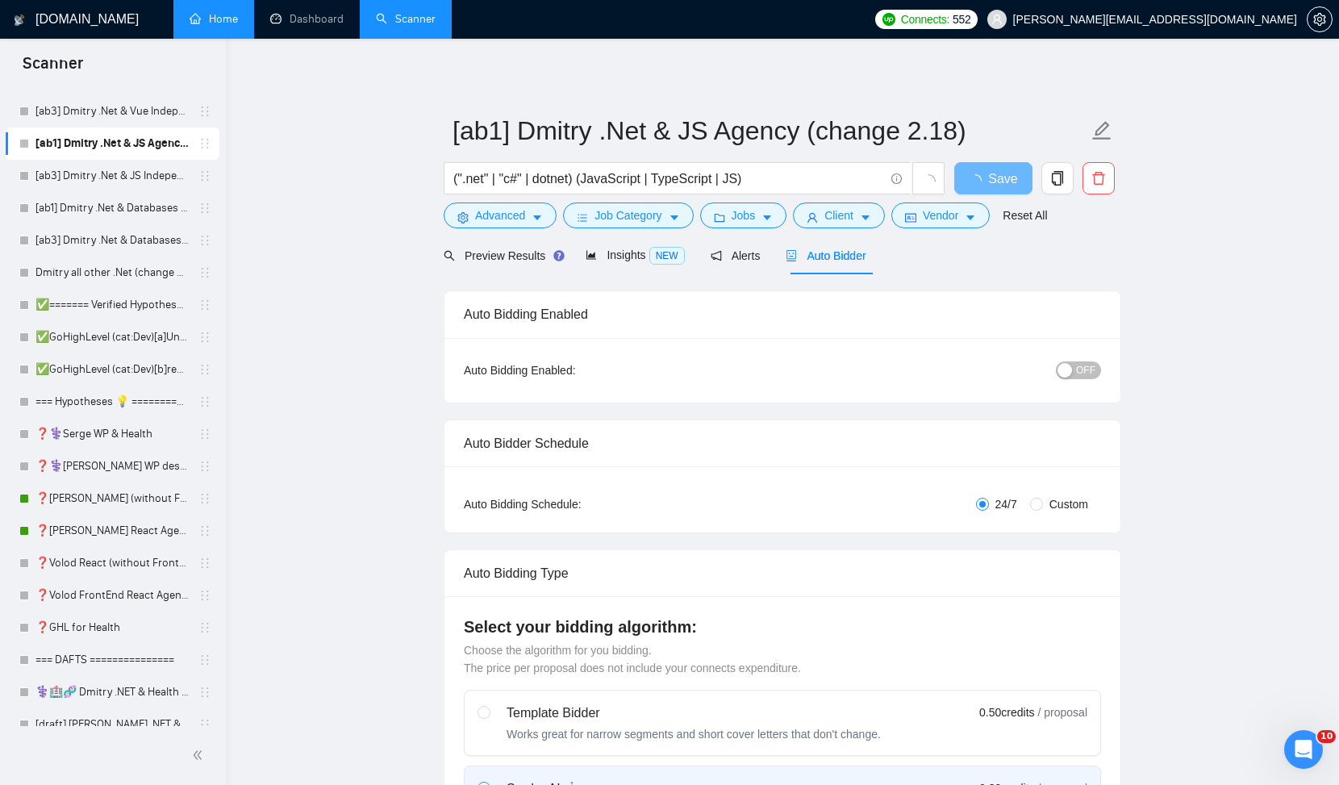
radio input "false"
radio input "true"
checkbox input "true"
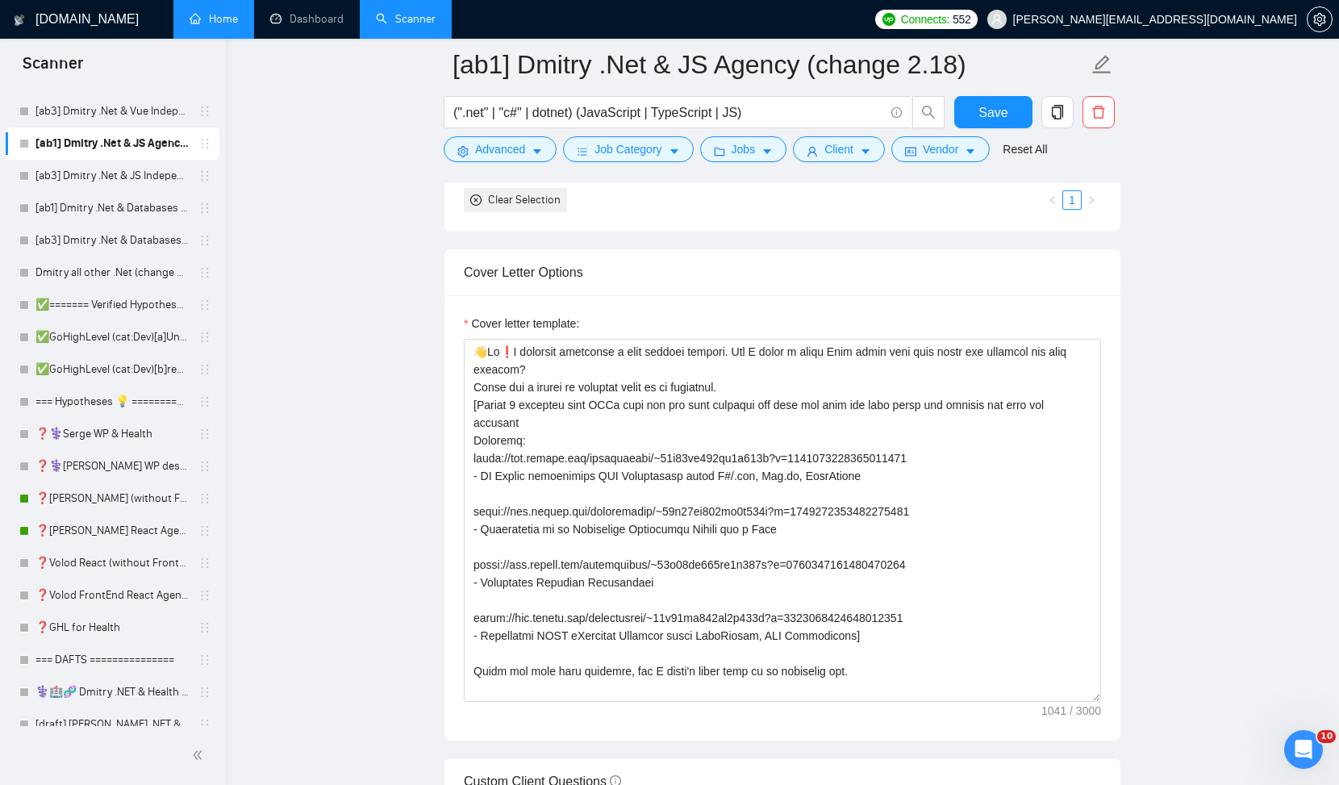
scroll to position [1890, 0]
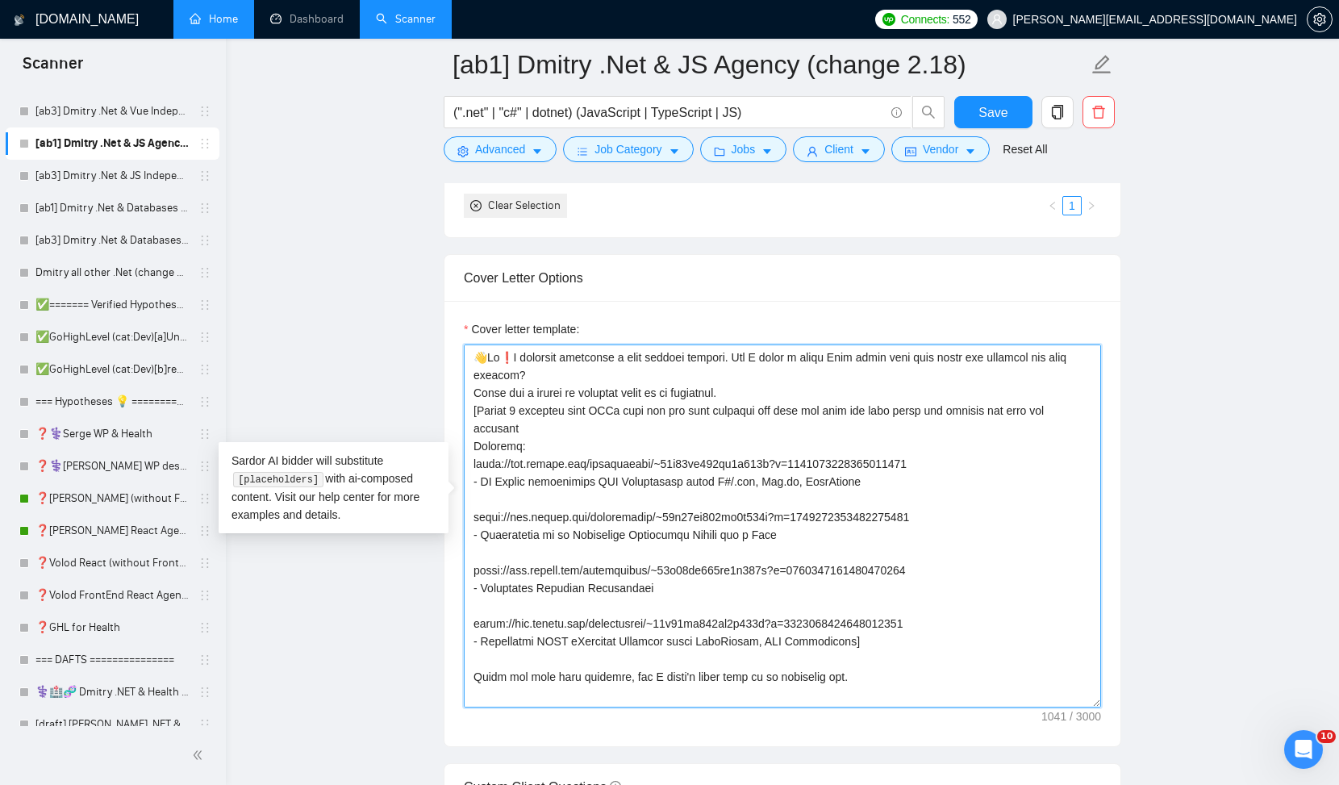
drag, startPoint x: 937, startPoint y: 663, endPoint x: 777, endPoint y: 510, distance: 221.9
click at [778, 513] on textarea "Cover letter template:" at bounding box center [782, 525] width 637 height 363
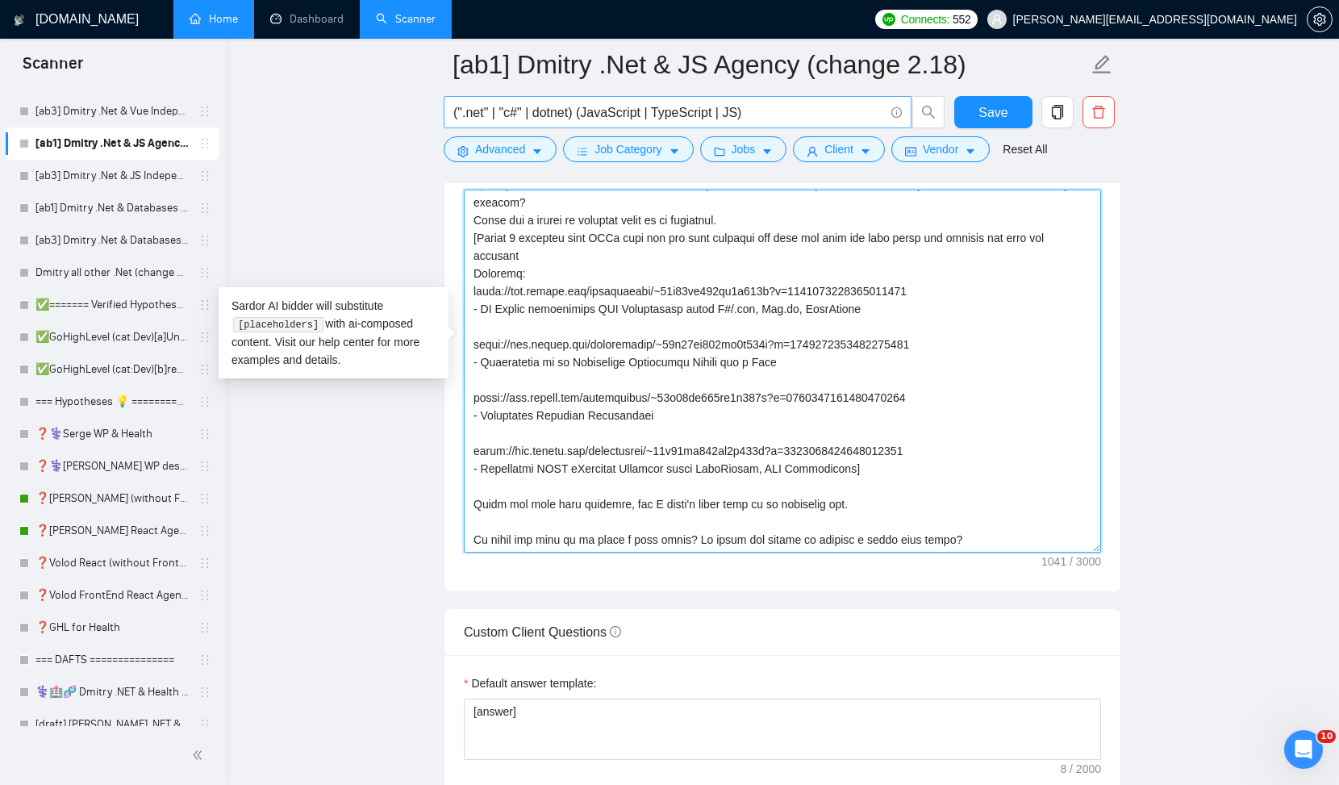
scroll to position [0, 0]
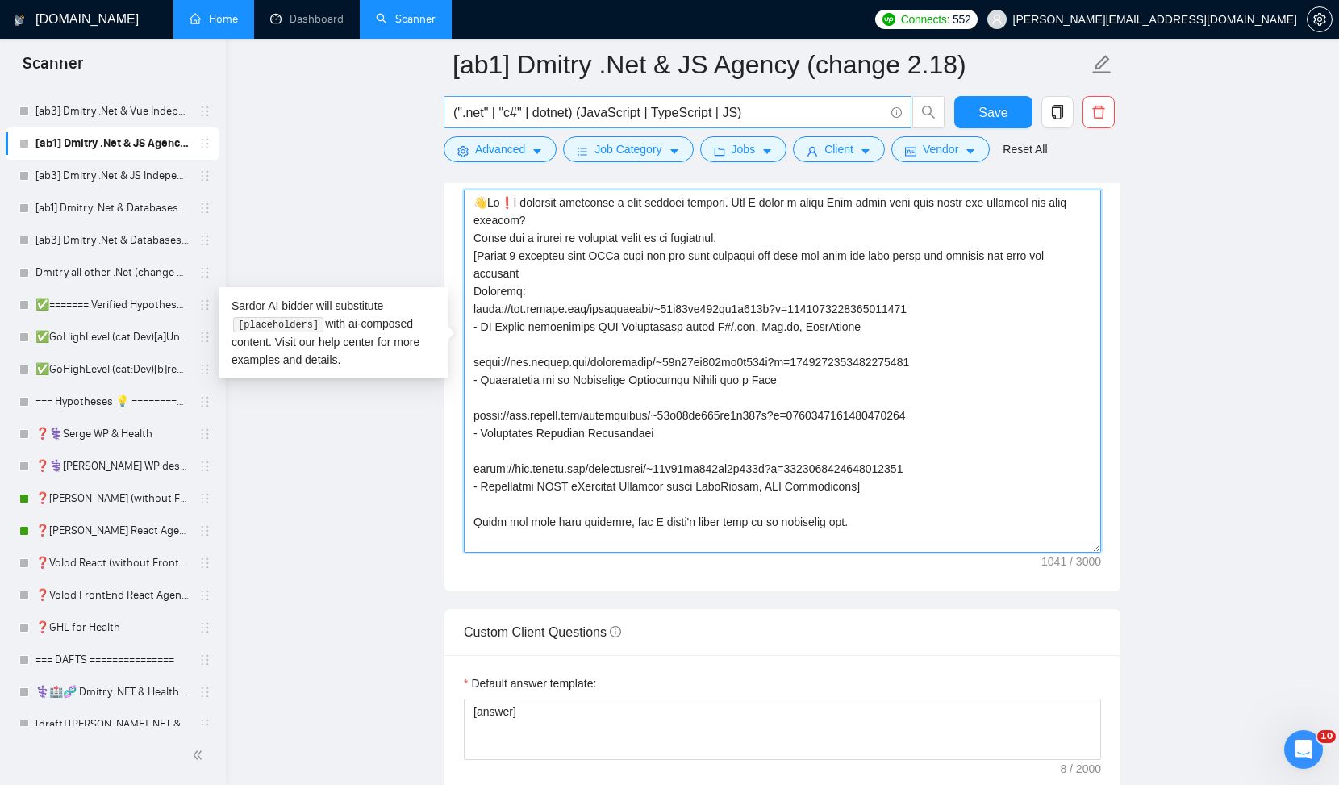
drag, startPoint x: 993, startPoint y: 495, endPoint x: 594, endPoint y: 104, distance: 558.4
click at [594, 104] on div "[ab1] Dmitry .Net & JS Agency (change 2.18) (".net" | "c#" | dotnet) (JavaScrip…" at bounding box center [783, 557] width 678 height 5074
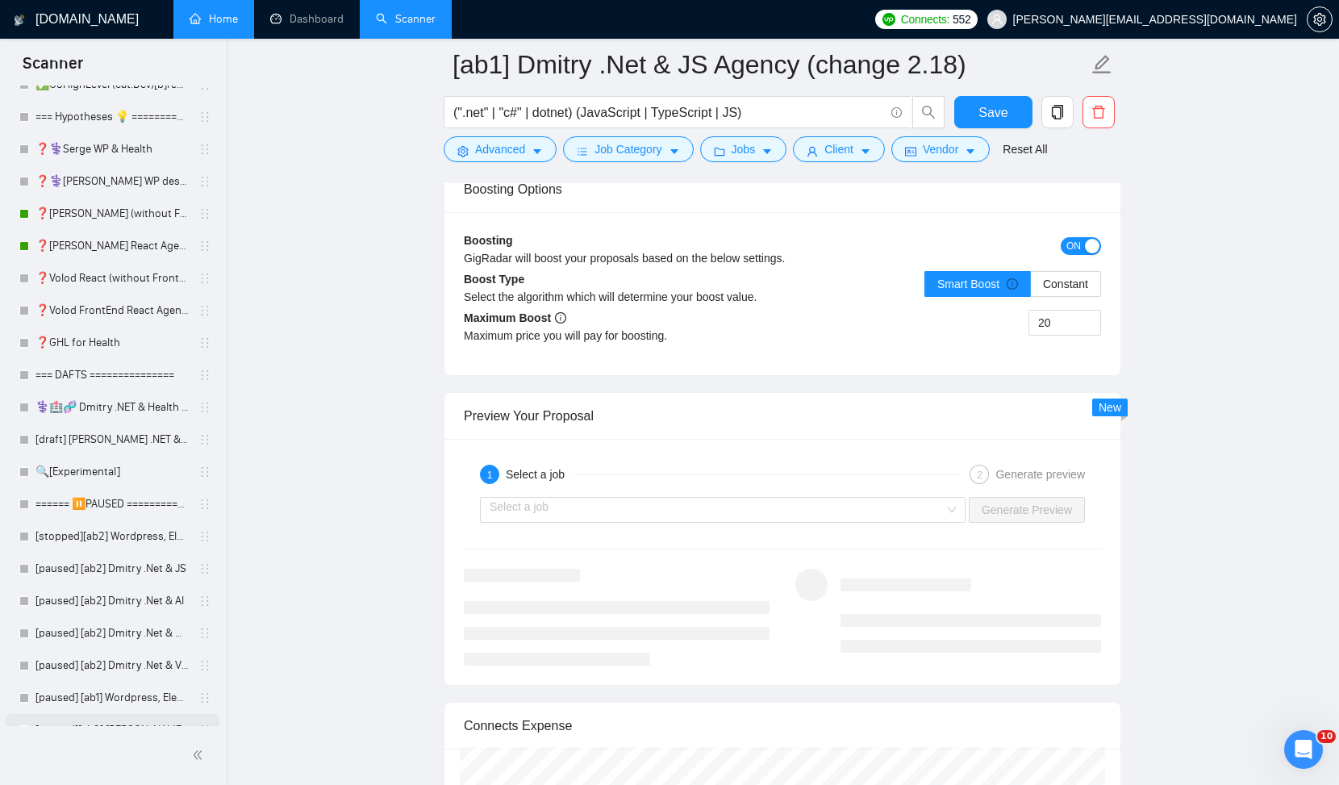
scroll to position [698, 0]
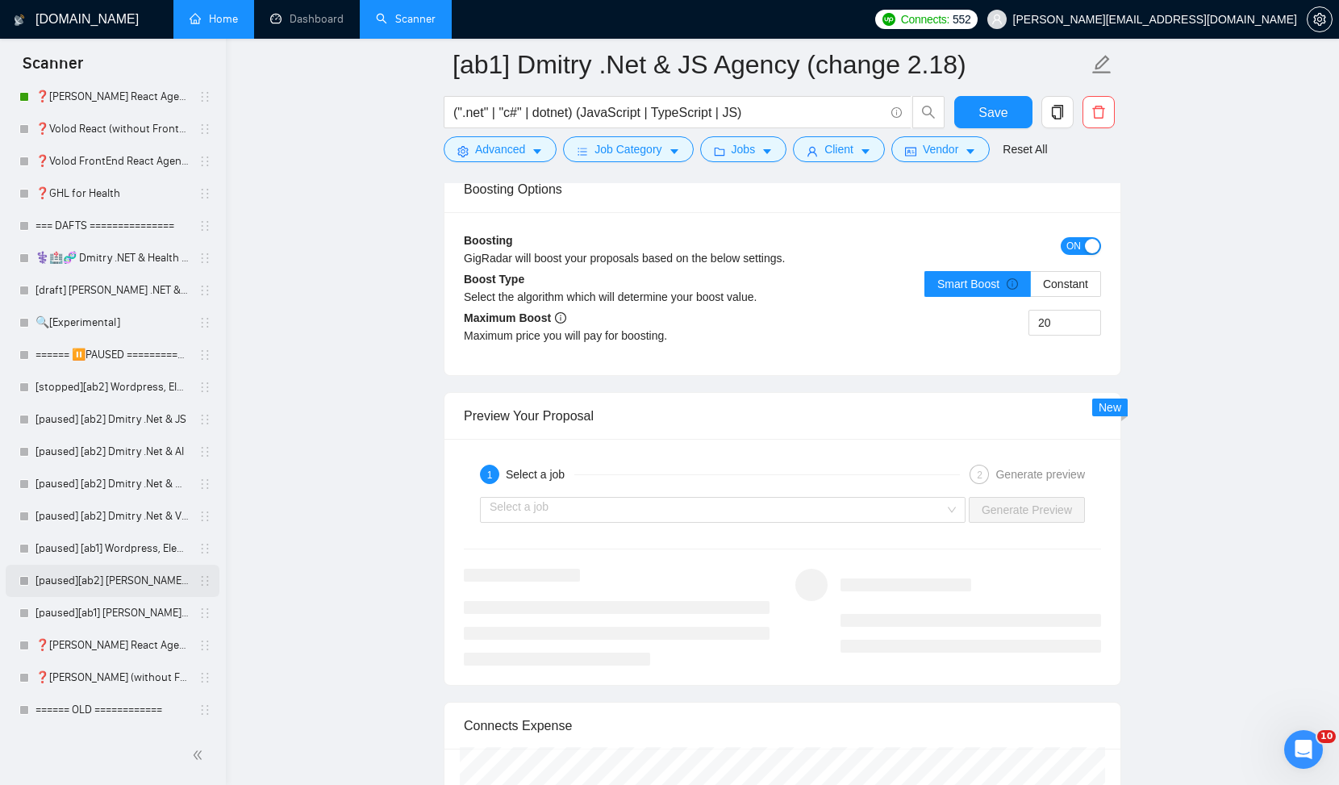
click at [98, 582] on link "[paused][ab2] [PERSON_NAME] - FrontEnd React" at bounding box center [111, 581] width 153 height 32
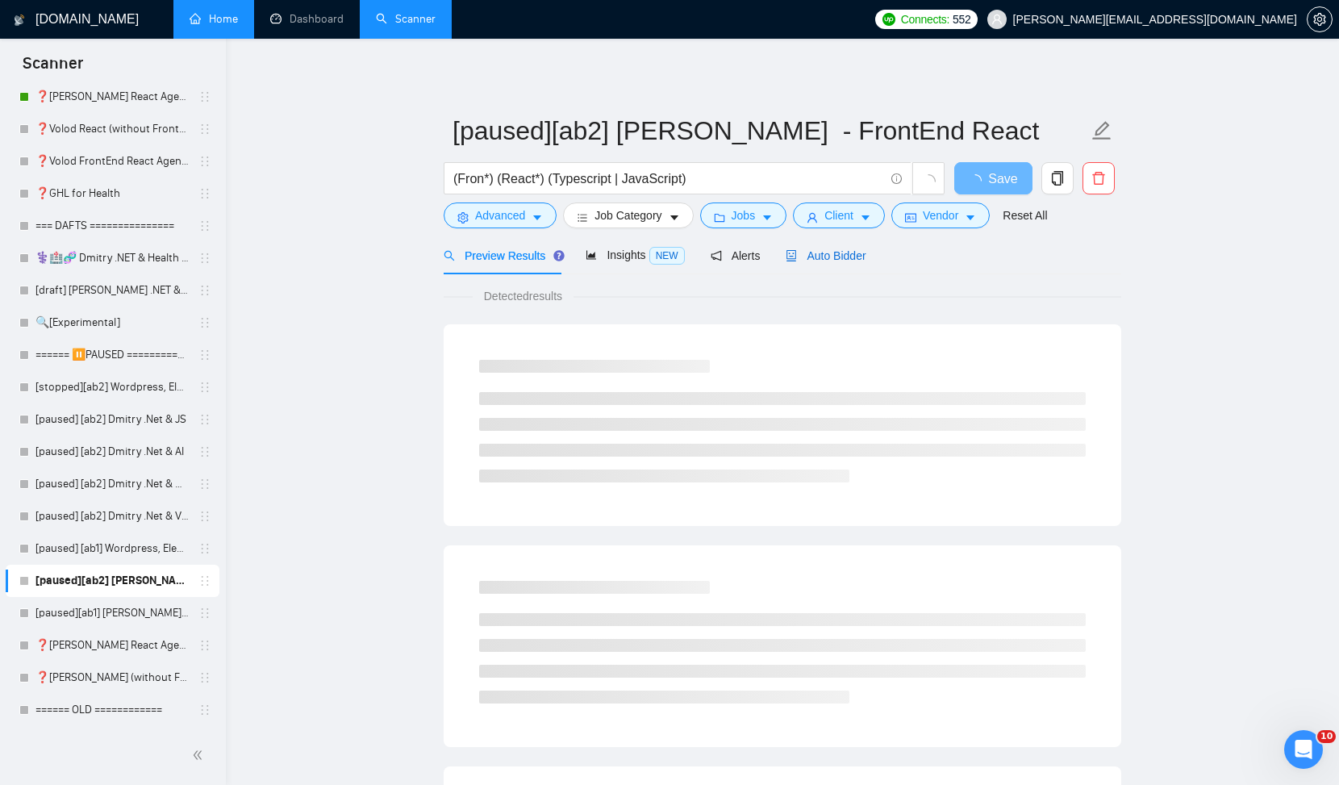
click at [829, 252] on span "Auto Bidder" at bounding box center [826, 255] width 80 height 13
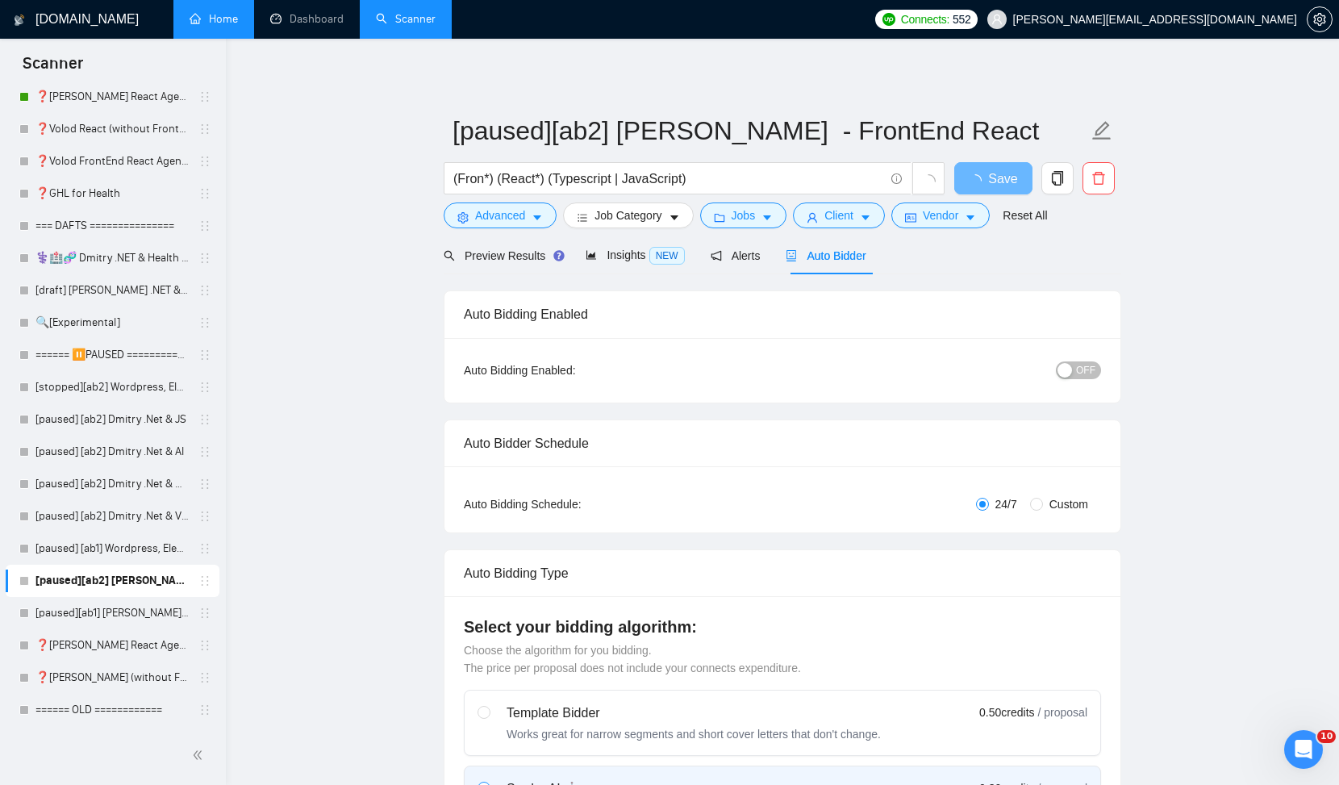
click at [828, 252] on span "Auto Bidder" at bounding box center [826, 255] width 80 height 13
radio input "false"
radio input "true"
checkbox input "true"
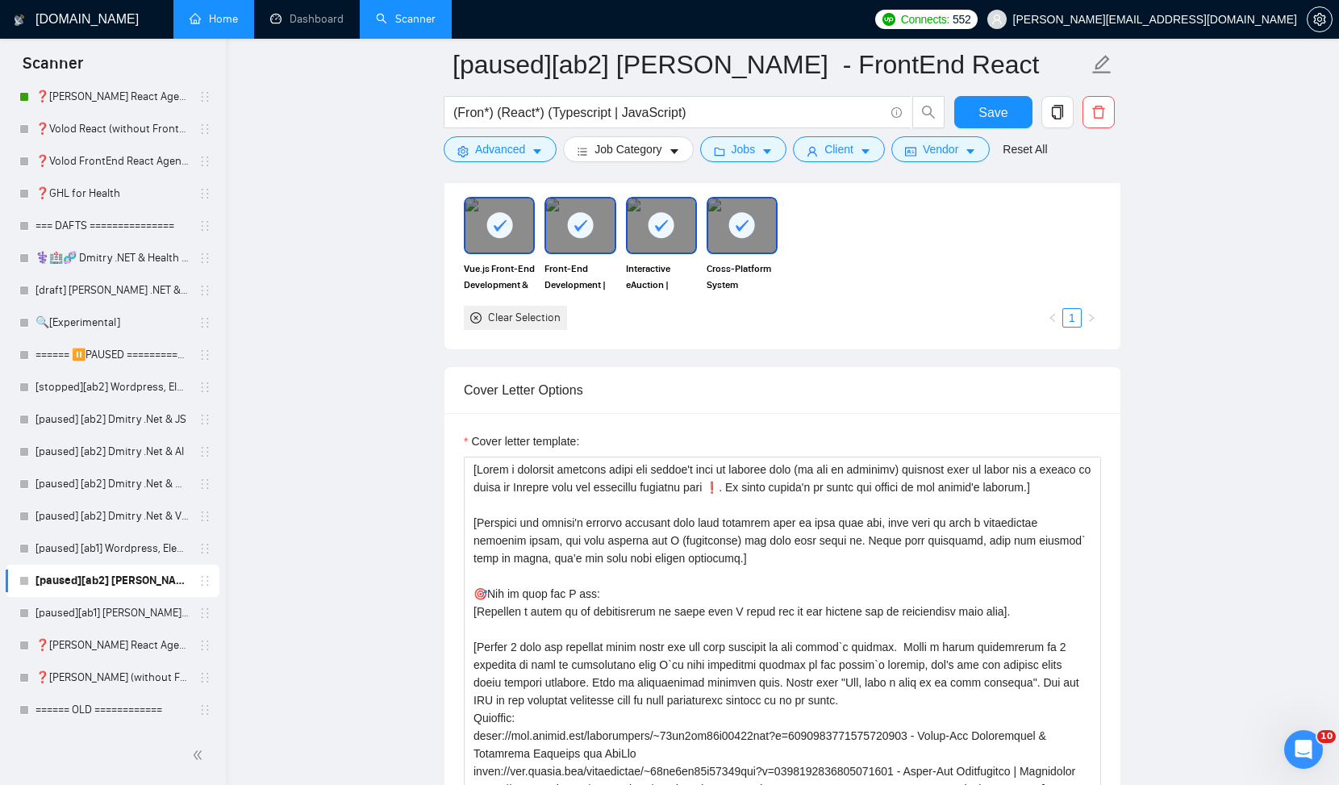
scroll to position [106, 0]
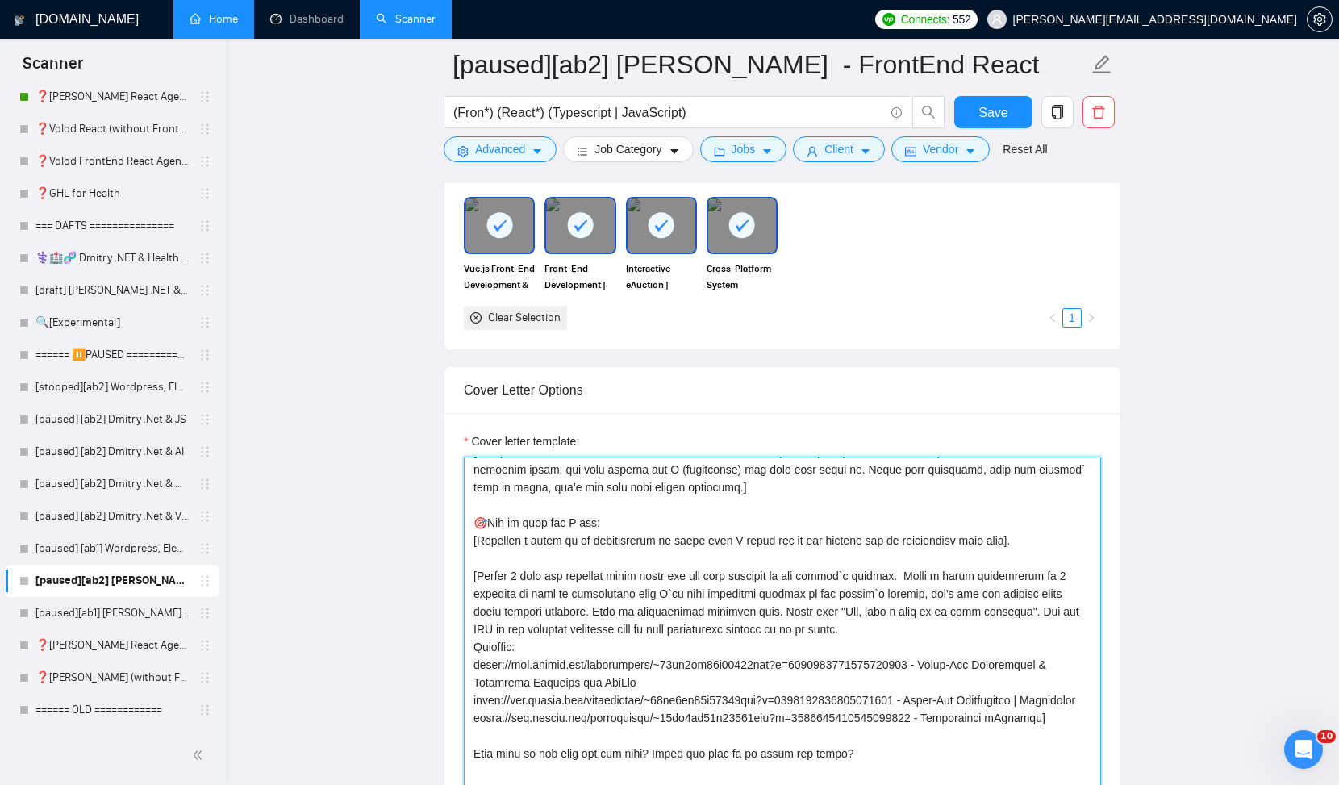
click at [759, 559] on textarea "Cover letter template:" at bounding box center [782, 638] width 637 height 363
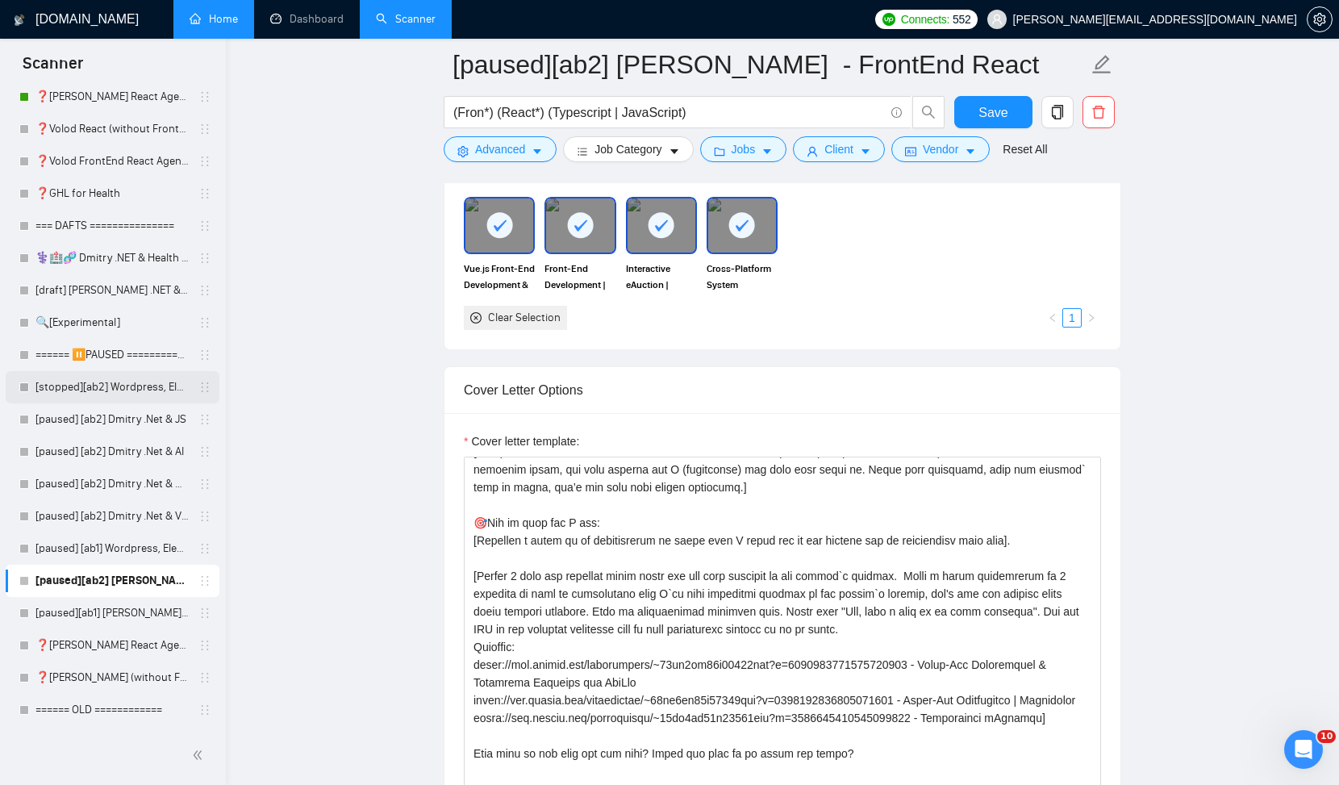
click at [139, 390] on link "[stopped][ab2] Wordpress, Elementor" at bounding box center [111, 387] width 153 height 32
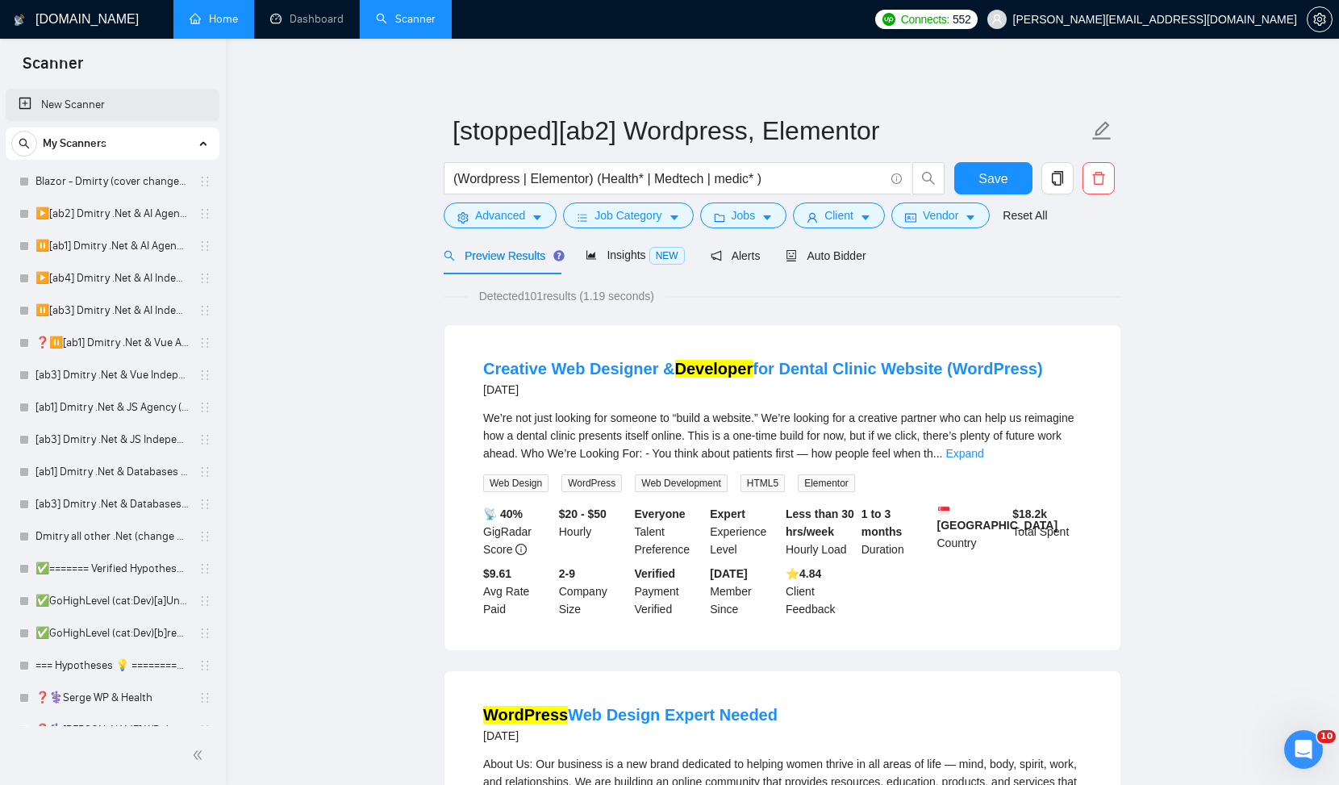
click at [77, 99] on link "New Scanner" at bounding box center [113, 105] width 188 height 32
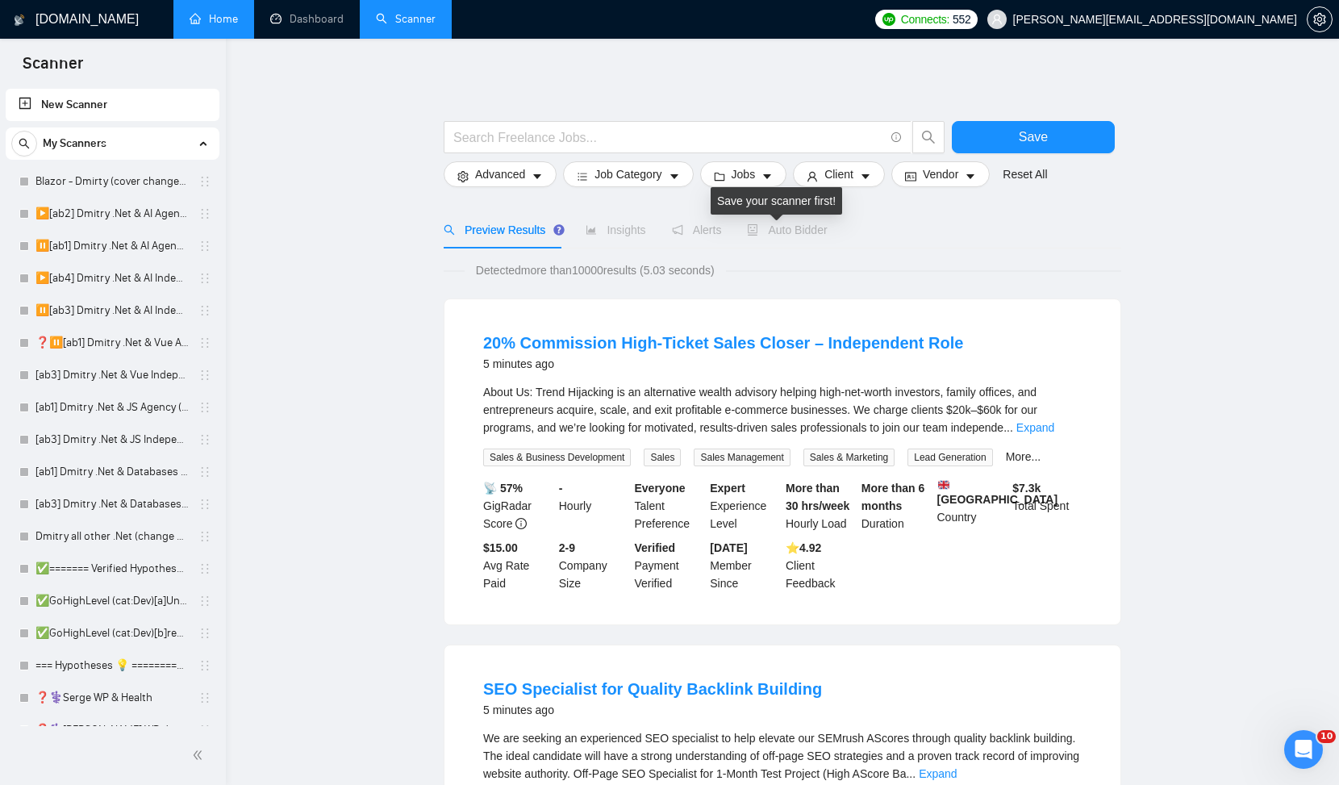
click at [790, 233] on span "Auto Bidder" at bounding box center [787, 229] width 80 height 13
click at [781, 225] on span "Auto Bidder" at bounding box center [787, 229] width 80 height 13
click at [602, 136] on input "text" at bounding box center [668, 137] width 431 height 20
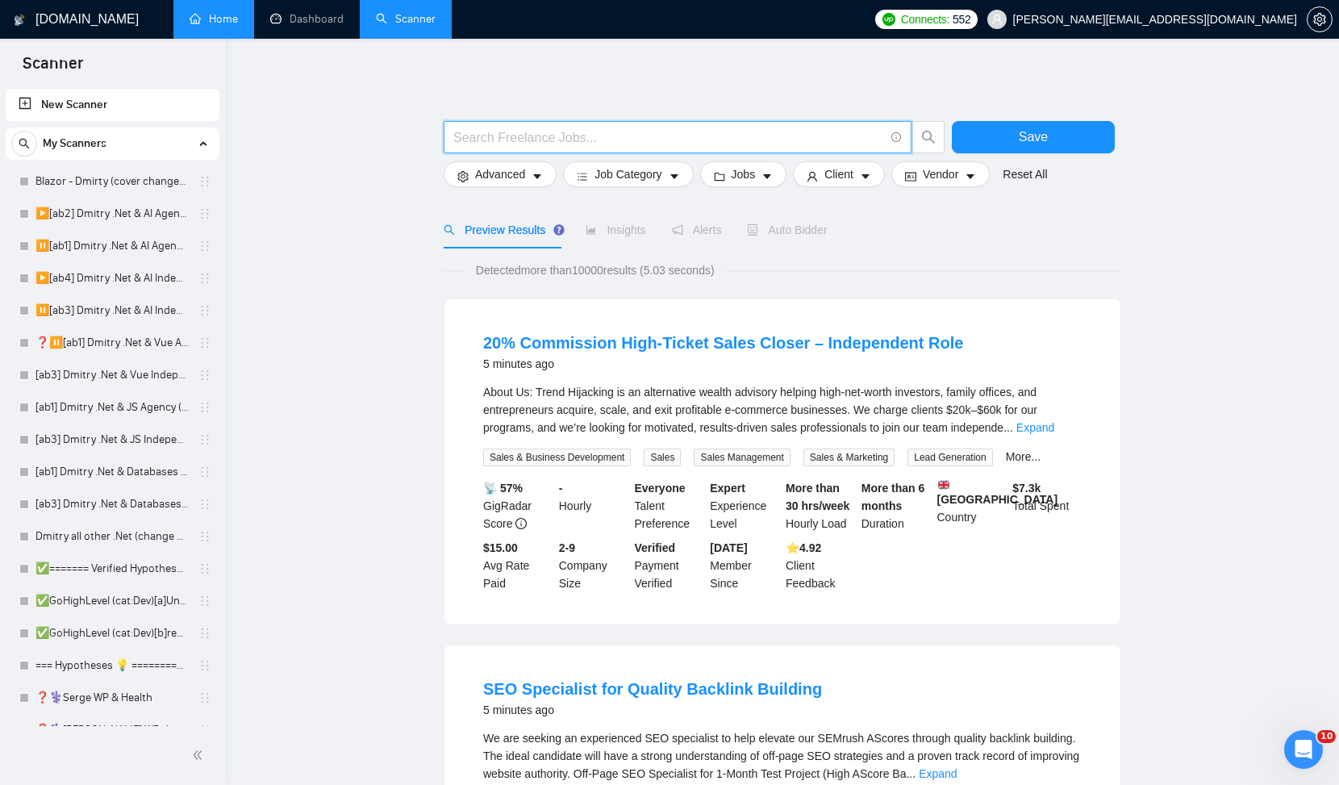
type input "dotnet"
click at [596, 145] on input "dotnet" at bounding box center [668, 137] width 431 height 20
click at [594, 139] on input "dotnet" at bounding box center [668, 137] width 431 height 20
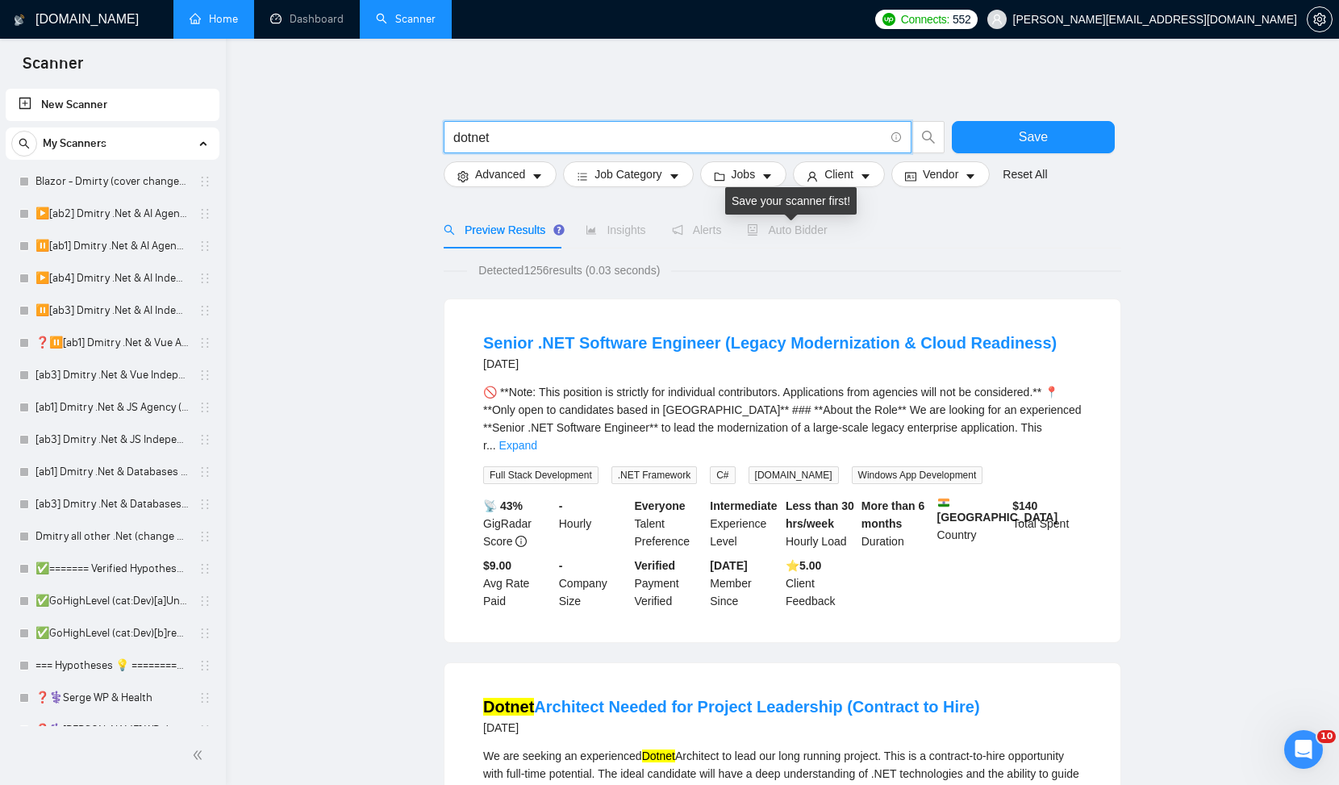
click at [801, 231] on span "Auto Bidder" at bounding box center [787, 229] width 80 height 13
click at [596, 146] on input "dotnet" at bounding box center [668, 137] width 431 height 20
click at [820, 240] on div "Auto Bidder" at bounding box center [787, 229] width 80 height 37
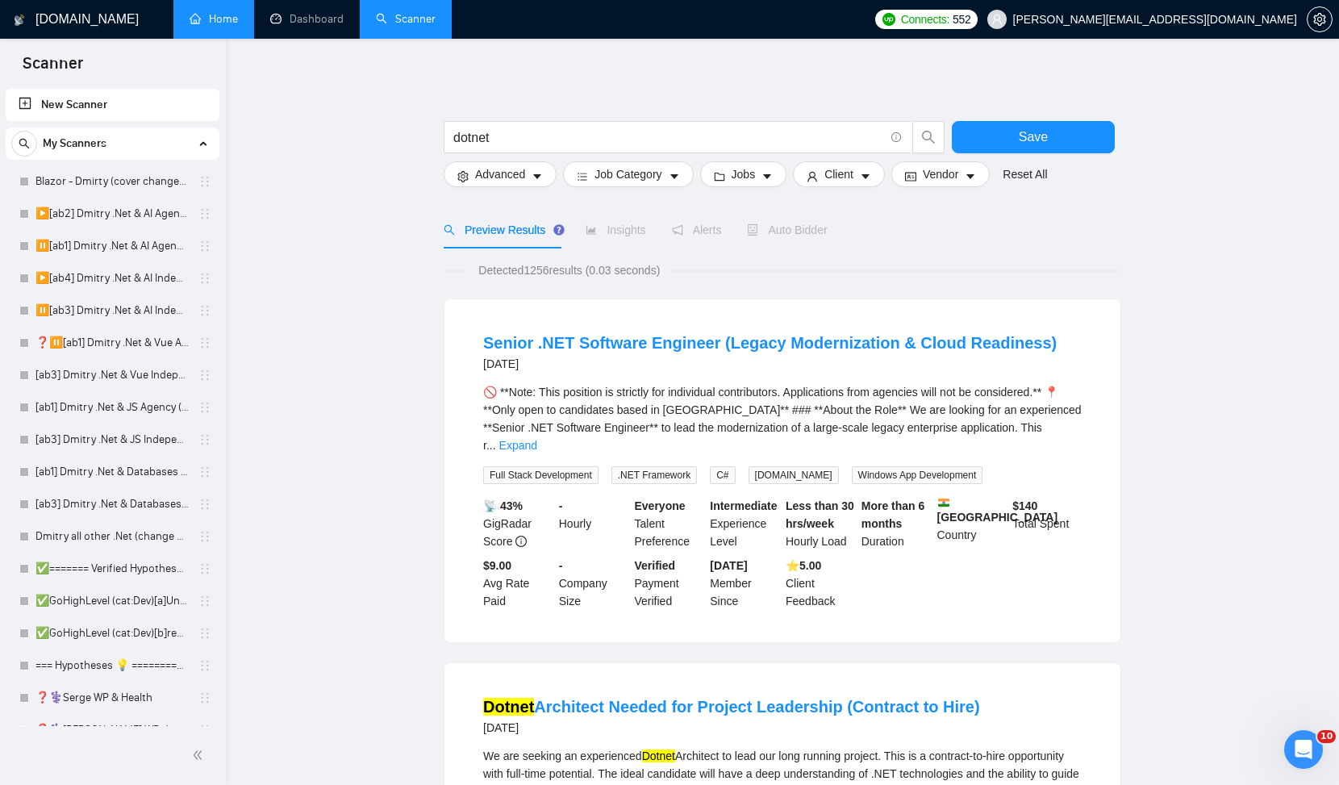
click at [910, 243] on div "Preview Results Insights Alerts Auto Bidder" at bounding box center [783, 229] width 678 height 37
click at [886, 394] on div "🚫 **Note: This position is strictly for individual contributors. Applications f…" at bounding box center [782, 418] width 598 height 71
click at [807, 228] on span "Auto Bidder" at bounding box center [787, 229] width 80 height 13
click at [548, 137] on input "dotnet" at bounding box center [668, 137] width 431 height 20
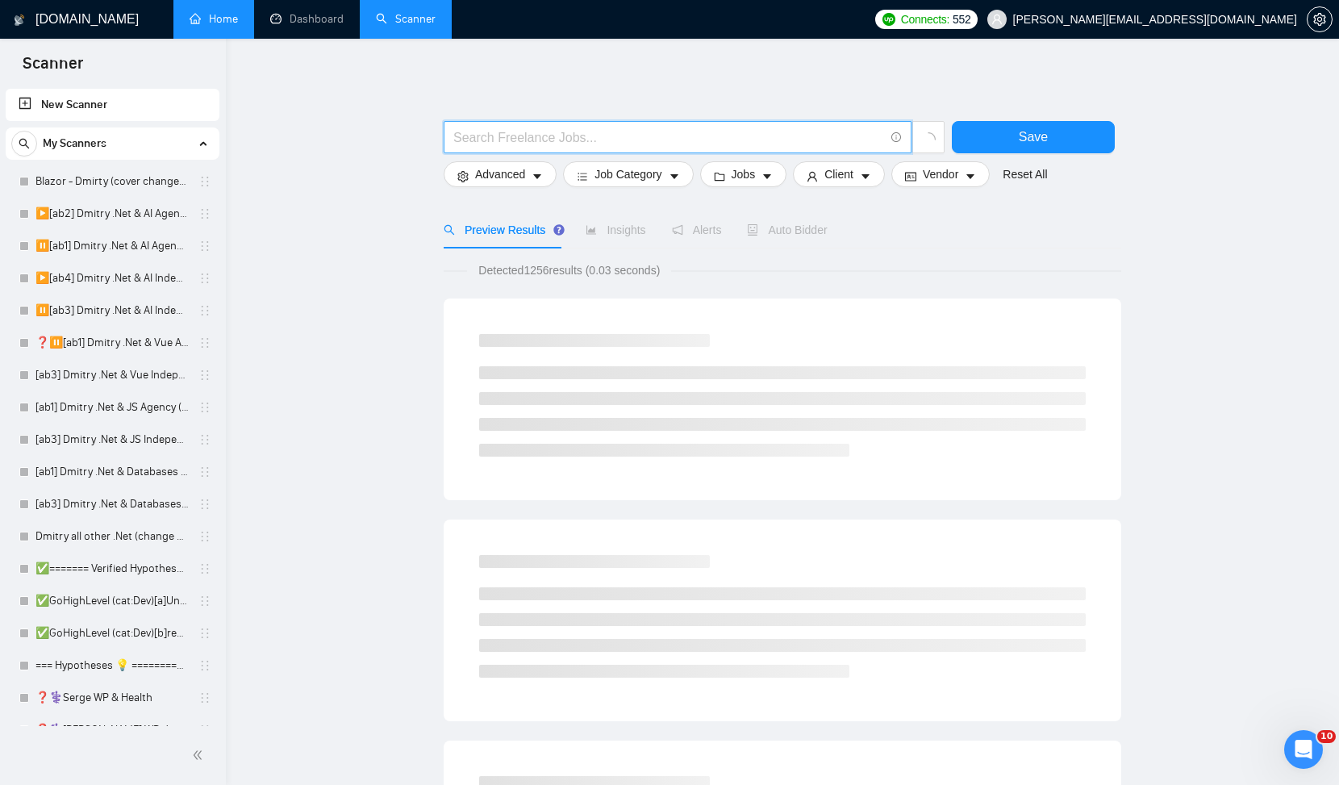
click at [683, 144] on input "text" at bounding box center [668, 137] width 431 height 20
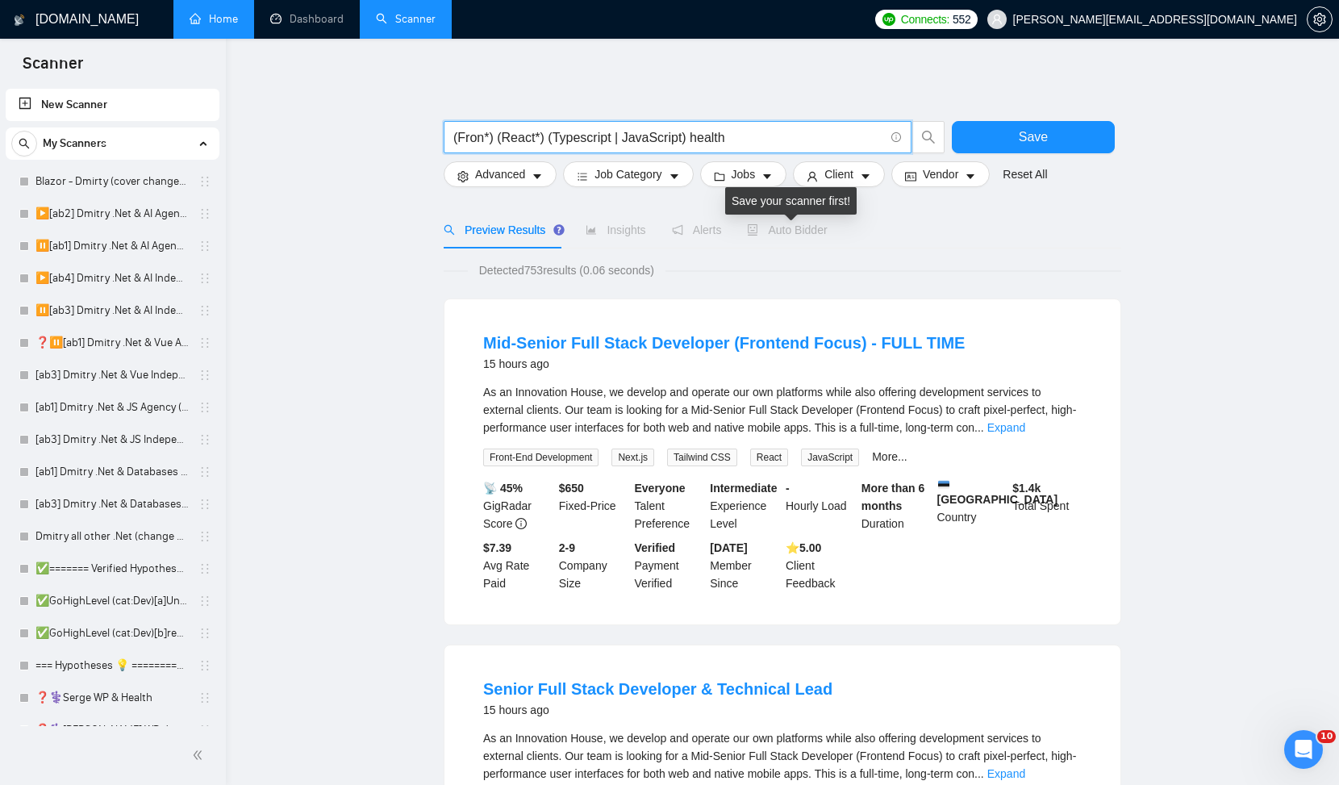
type input "(Fron*) (React*) (Typescript | JavaScript) health"
click at [815, 234] on span "Auto Bidder" at bounding box center [787, 229] width 80 height 13
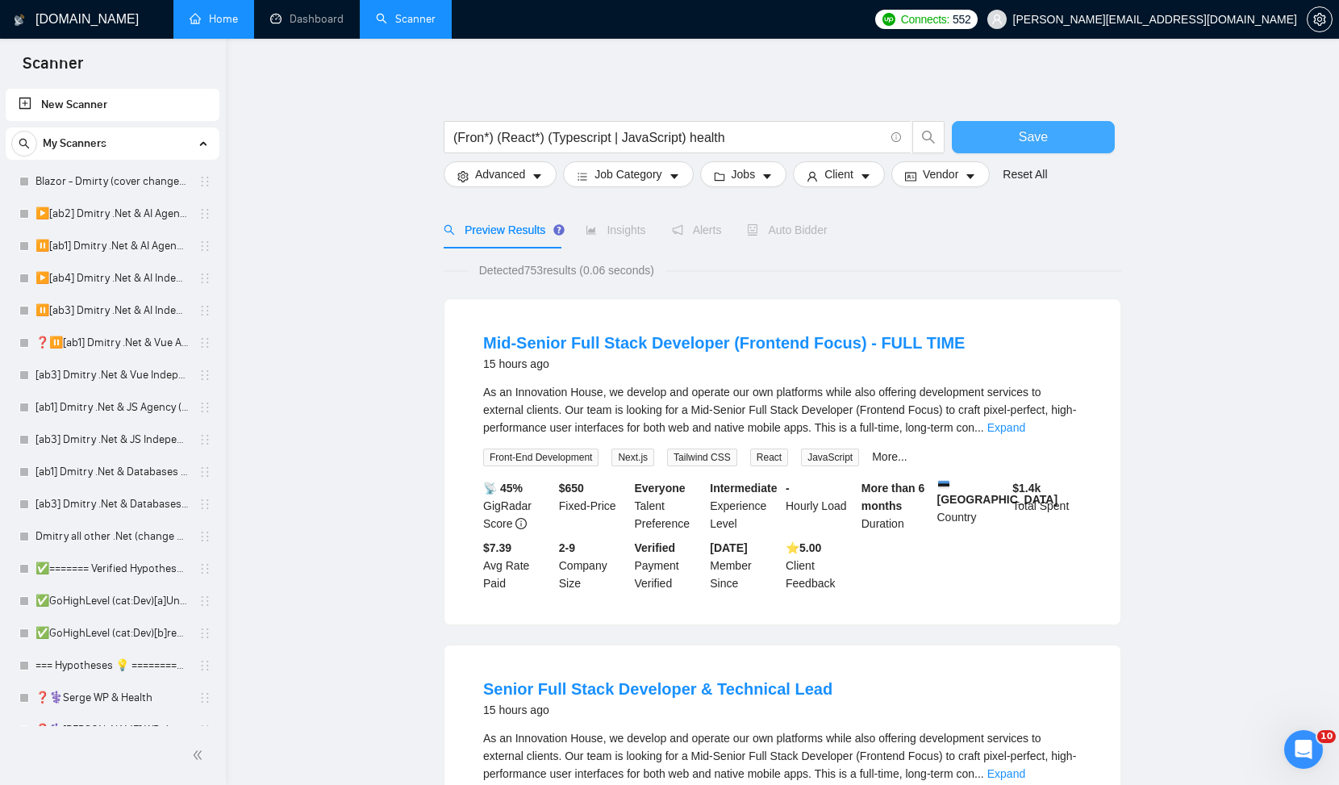
click at [1032, 140] on span "Save" at bounding box center [1033, 137] width 29 height 20
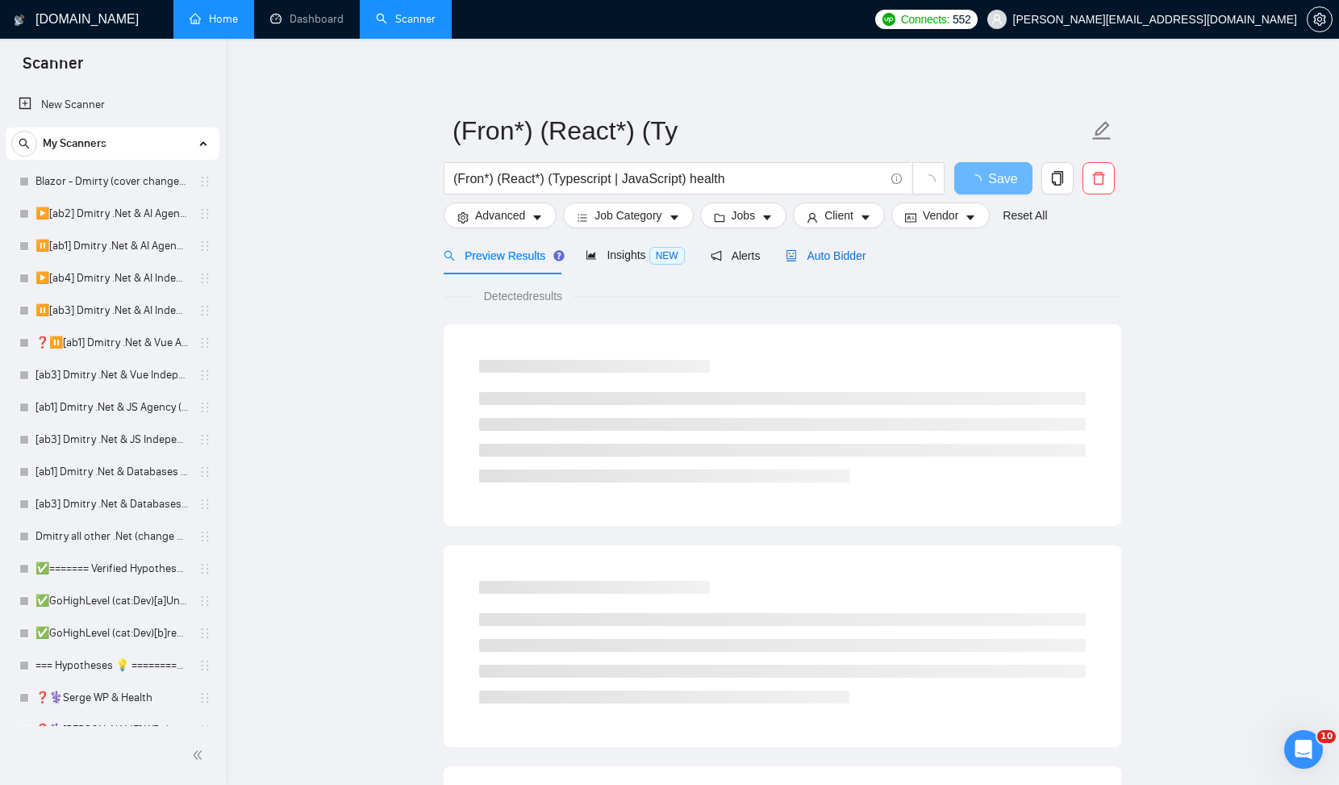
click at [808, 258] on span "Auto Bidder" at bounding box center [826, 255] width 80 height 13
